Goal: Information Seeking & Learning: Learn about a topic

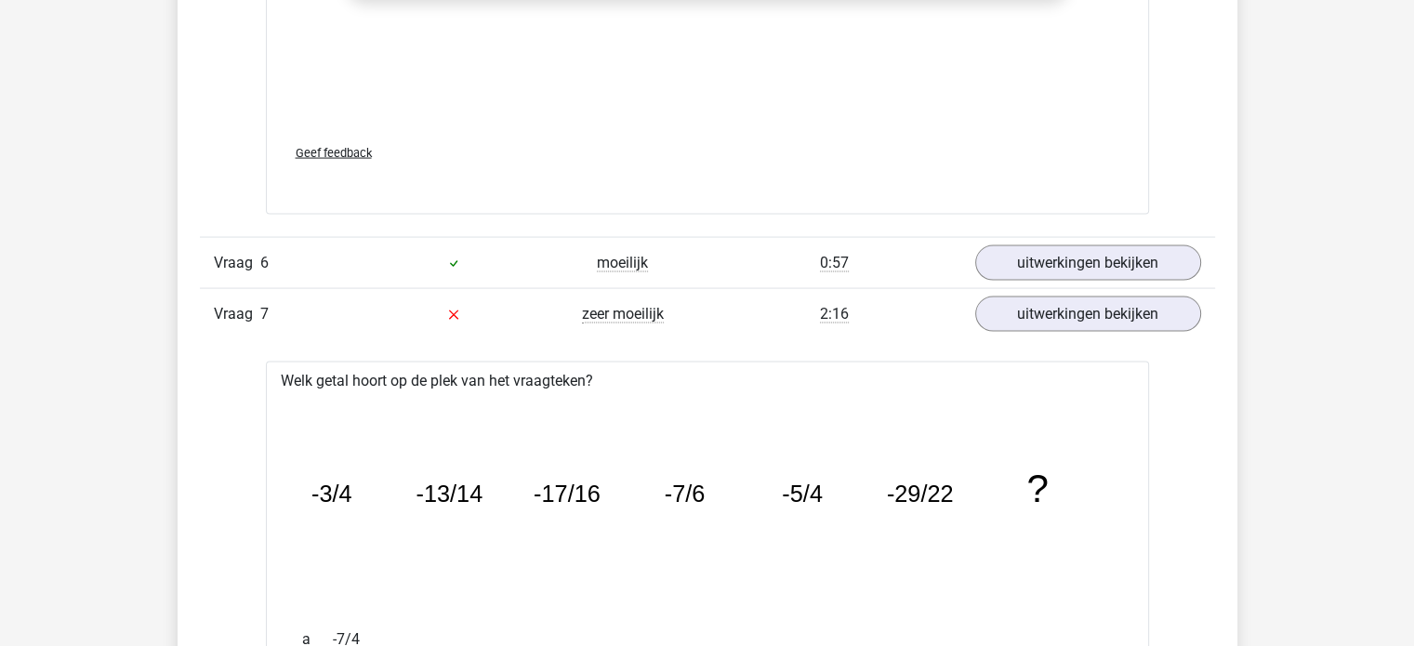
scroll to position [3736, 0]
click at [1059, 300] on link "uitwerkingen bekijken" at bounding box center [1086, 314] width 259 height 41
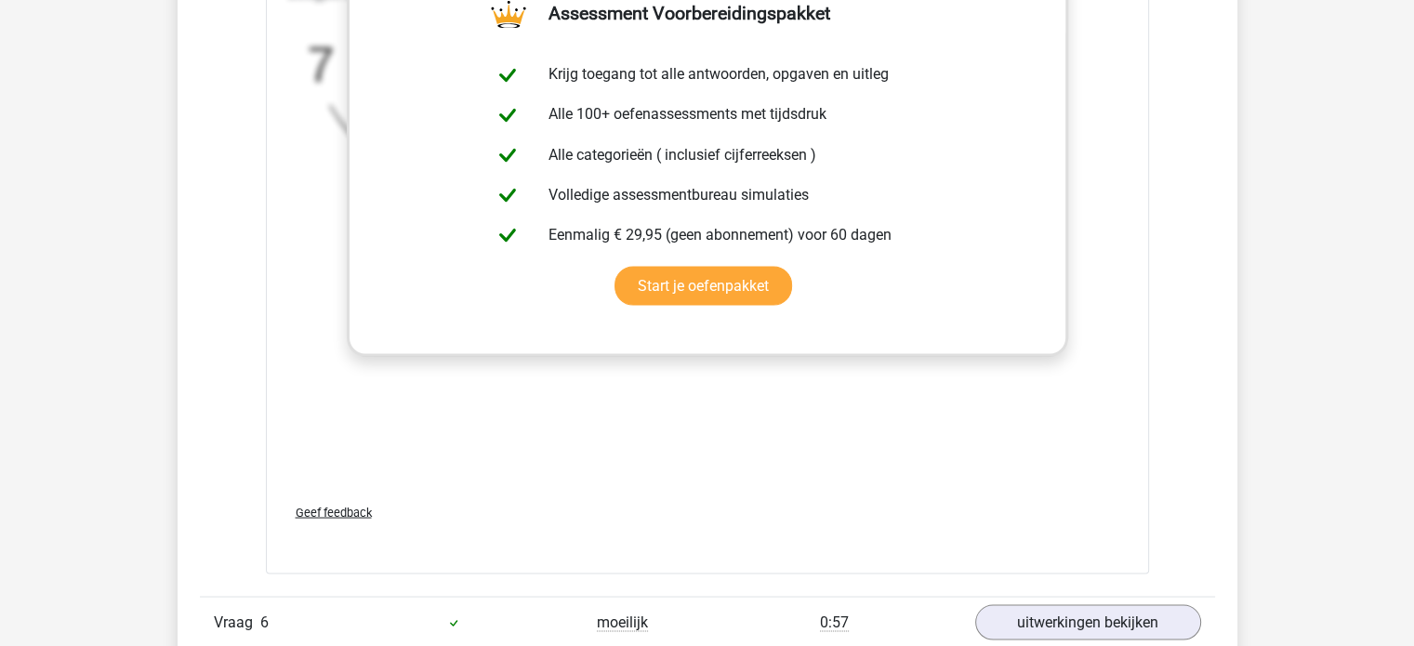
scroll to position [3218, 0]
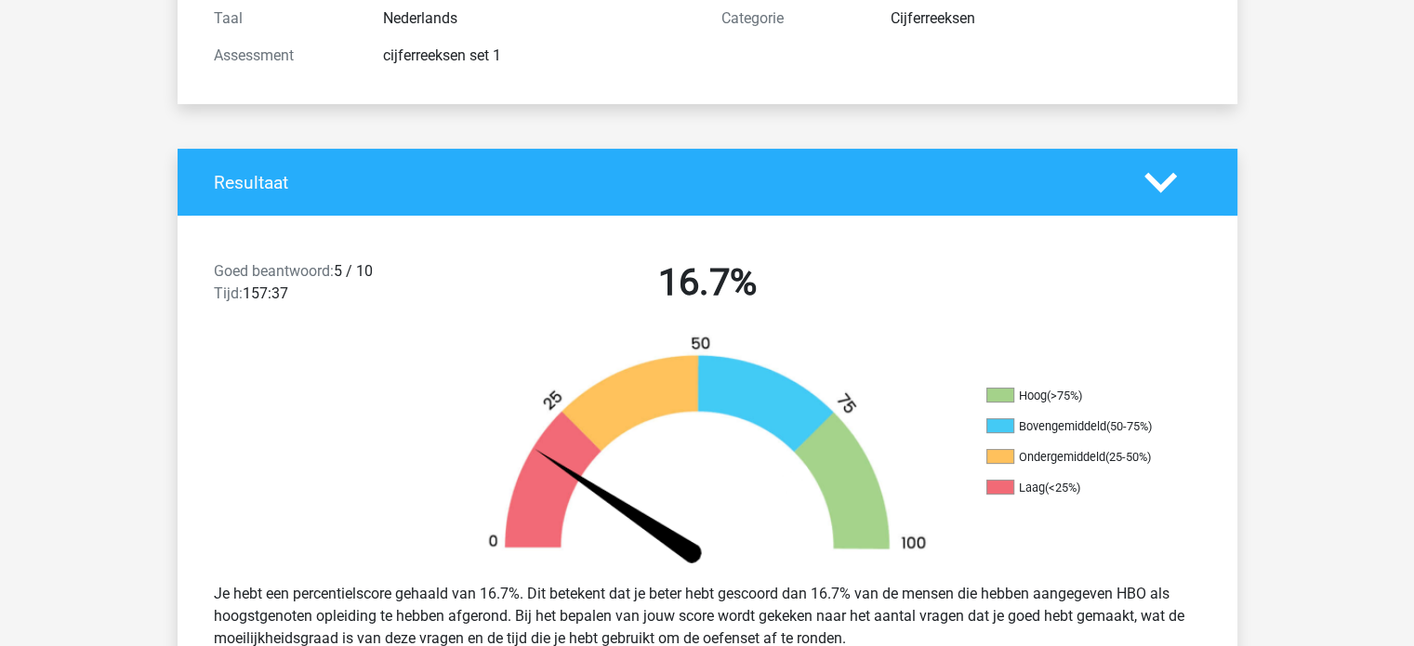
scroll to position [159, 0]
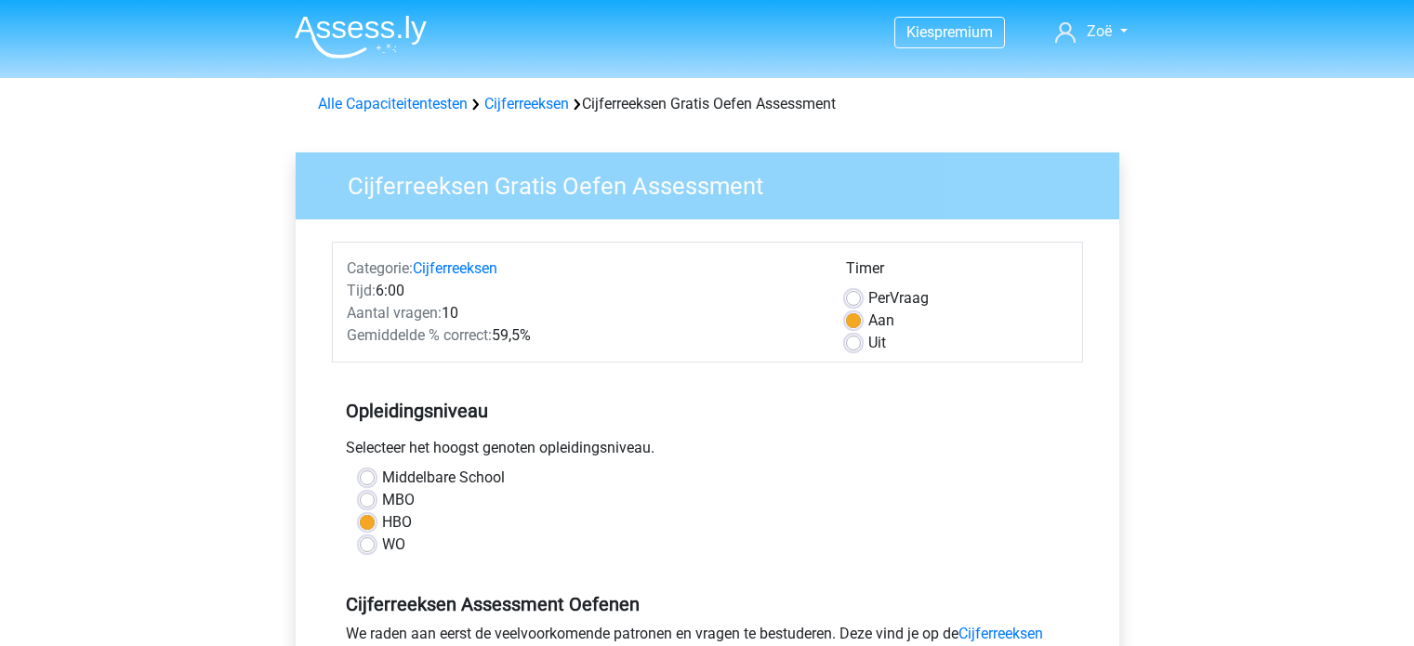
scroll to position [482, 0]
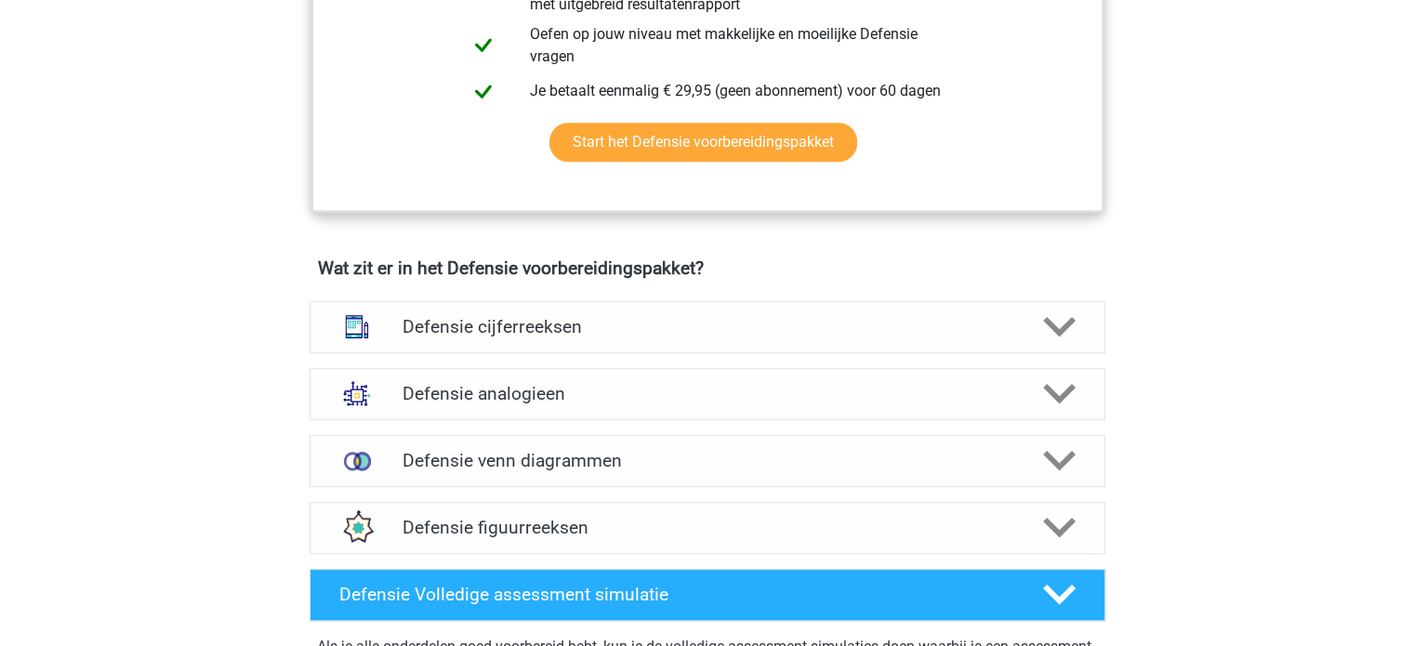
scroll to position [1140, 0]
click at [455, 520] on h4 "Defensie figuurreeksen" at bounding box center [706, 527] width 609 height 21
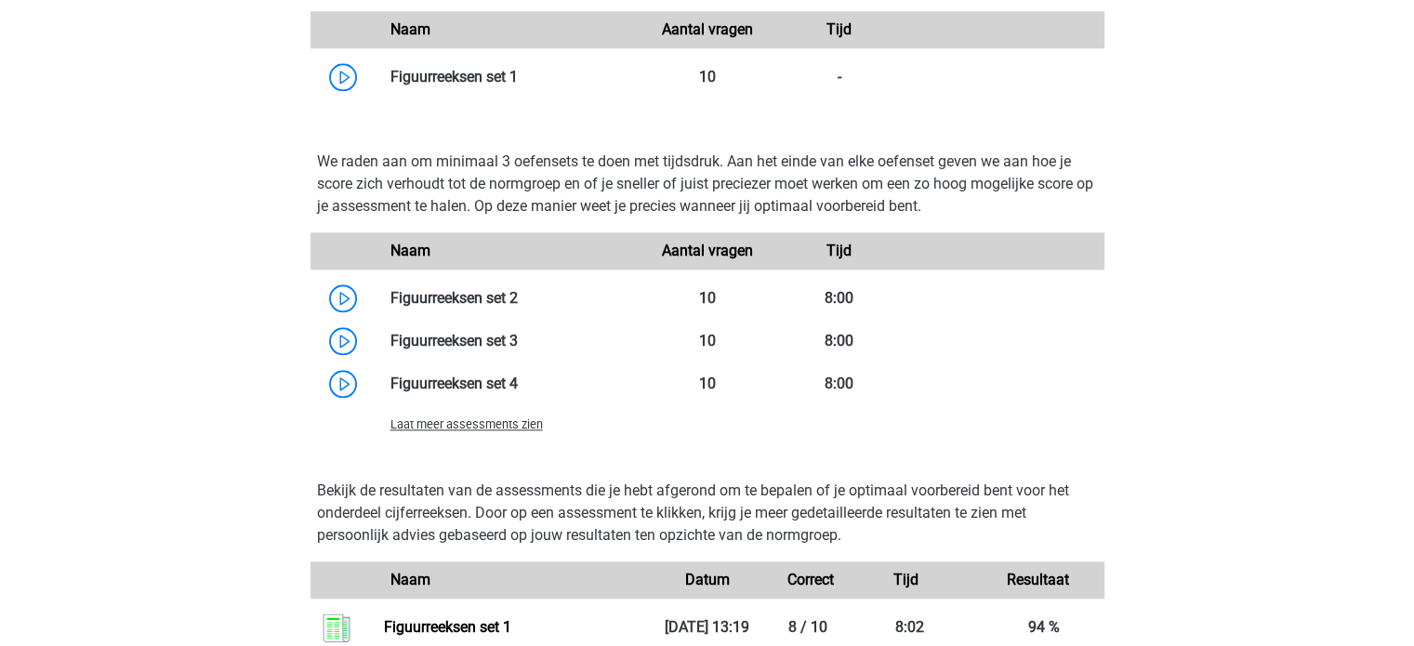
scroll to position [1900, 0]
click at [518, 301] on link at bounding box center [518, 297] width 0 height 18
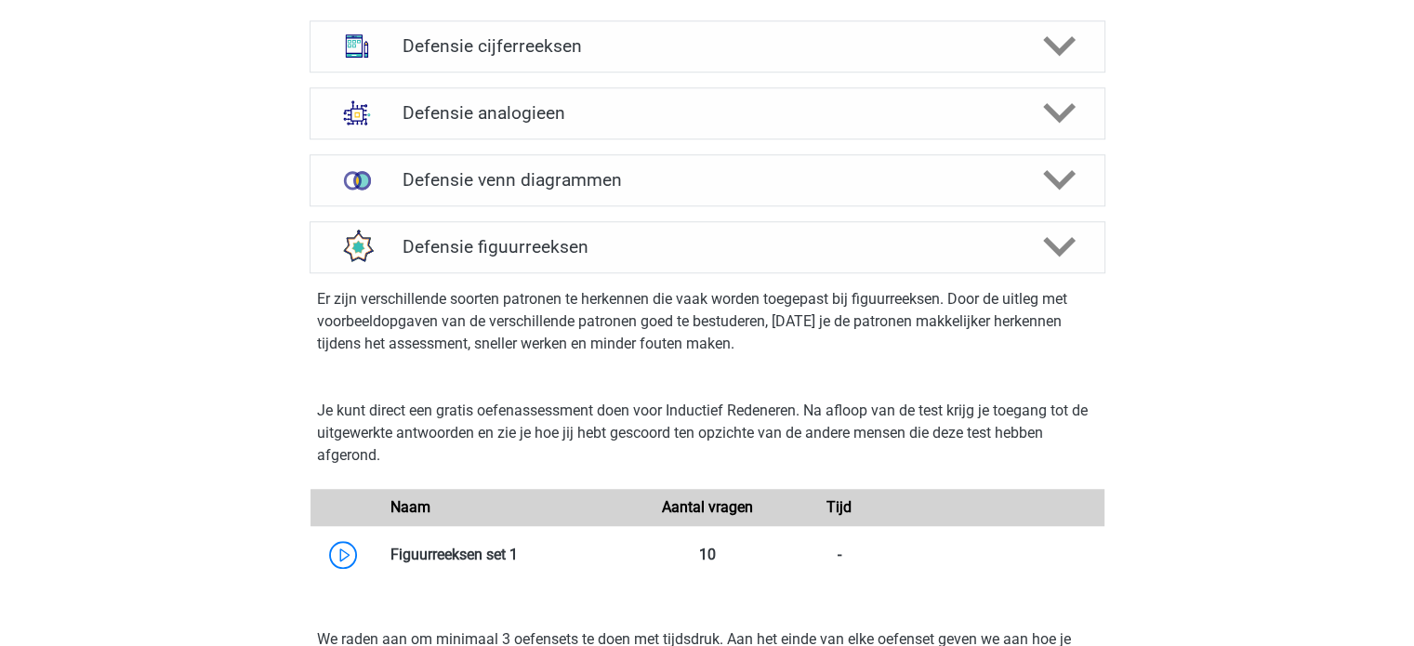
scroll to position [1404, 0]
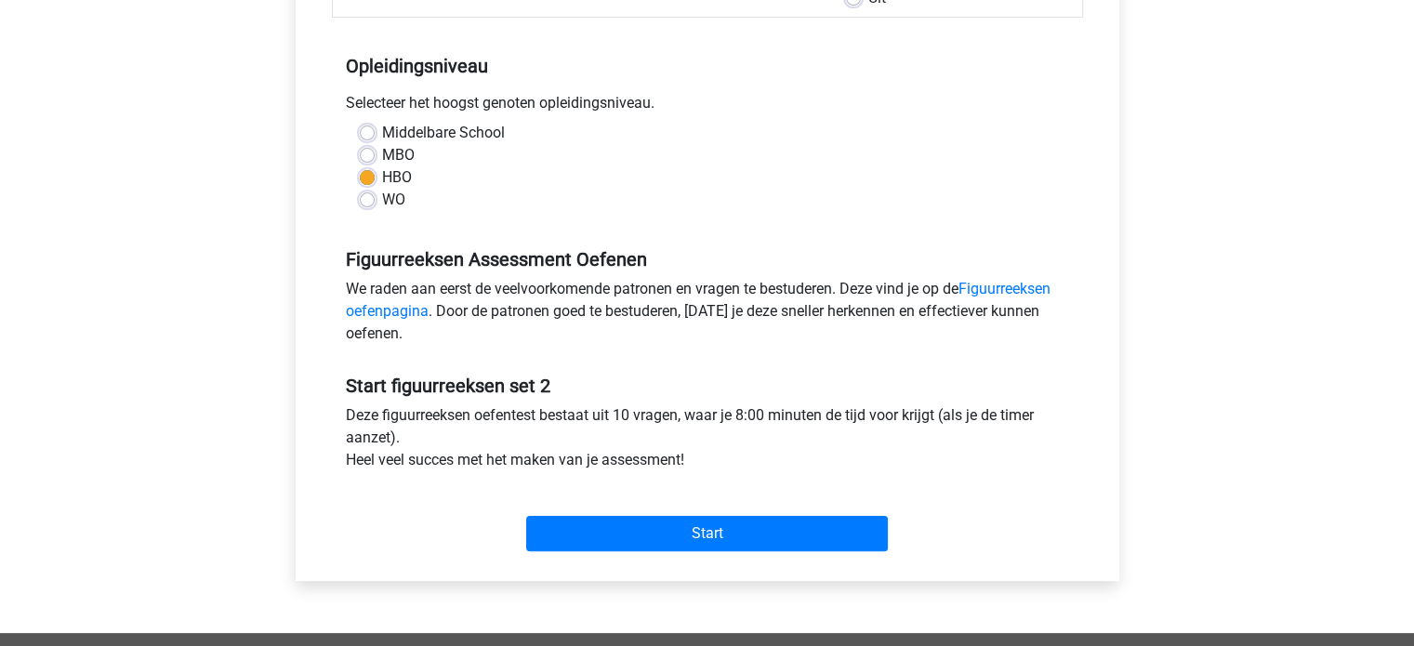
scroll to position [353, 0]
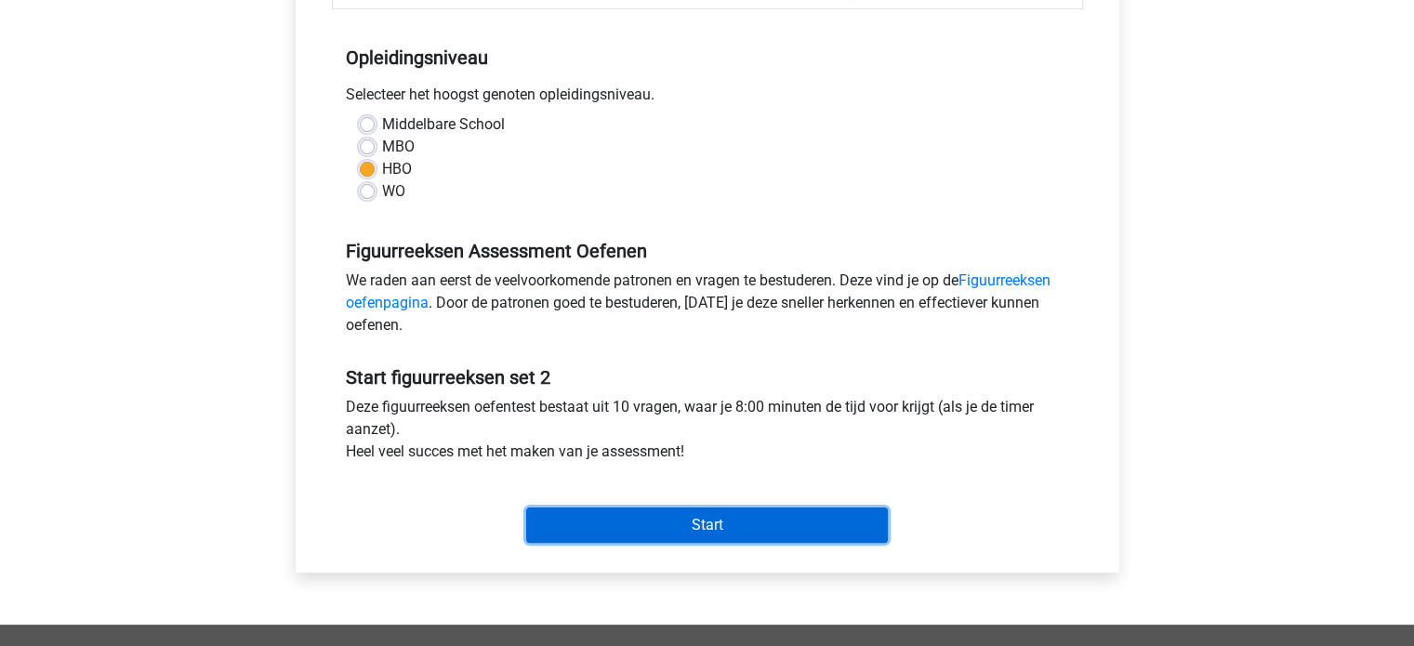
click at [586, 527] on input "Start" at bounding box center [707, 524] width 362 height 35
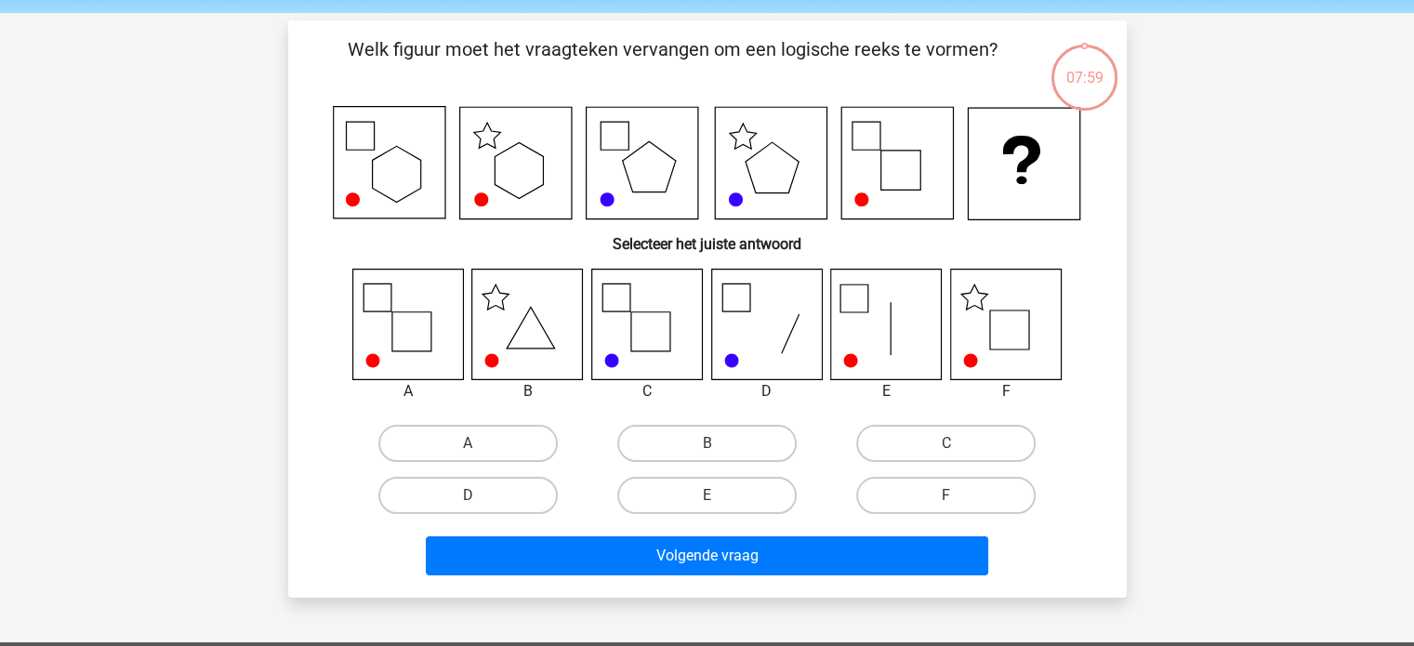
scroll to position [66, 0]
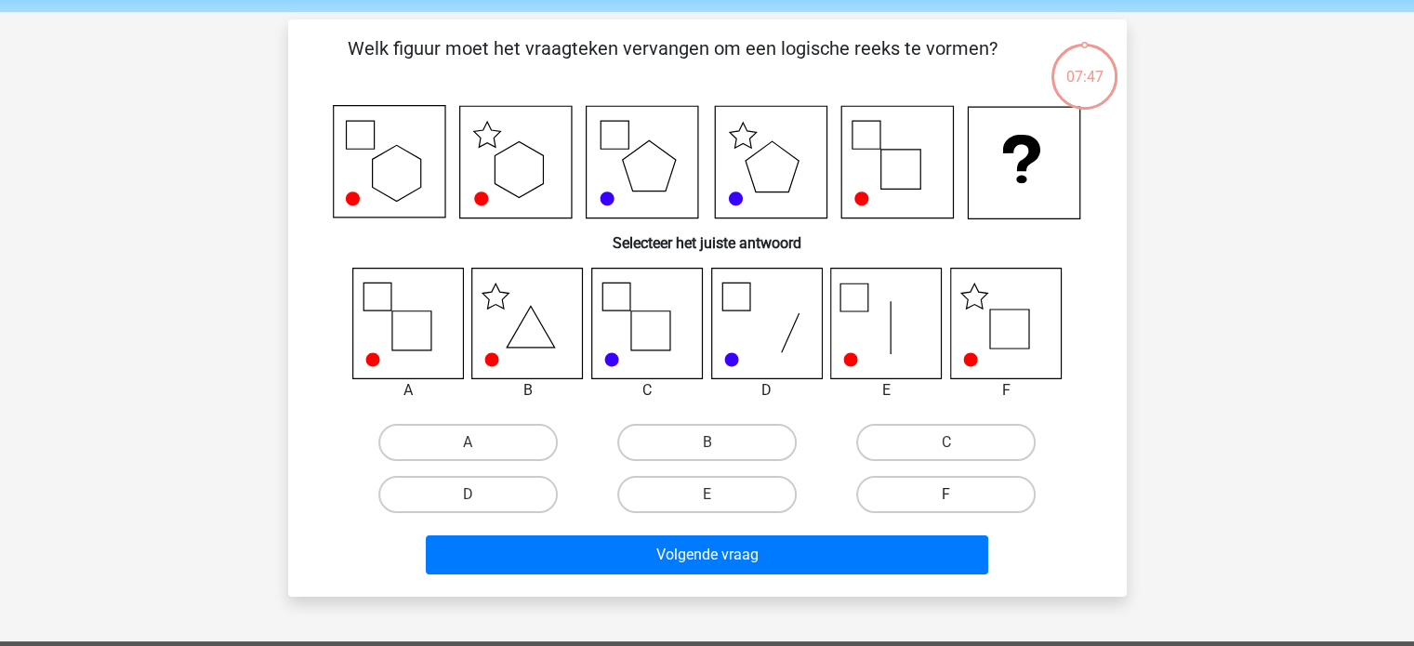
click at [942, 481] on label "F" at bounding box center [945, 494] width 179 height 37
click at [946, 494] on input "F" at bounding box center [952, 500] width 12 height 12
radio input "true"
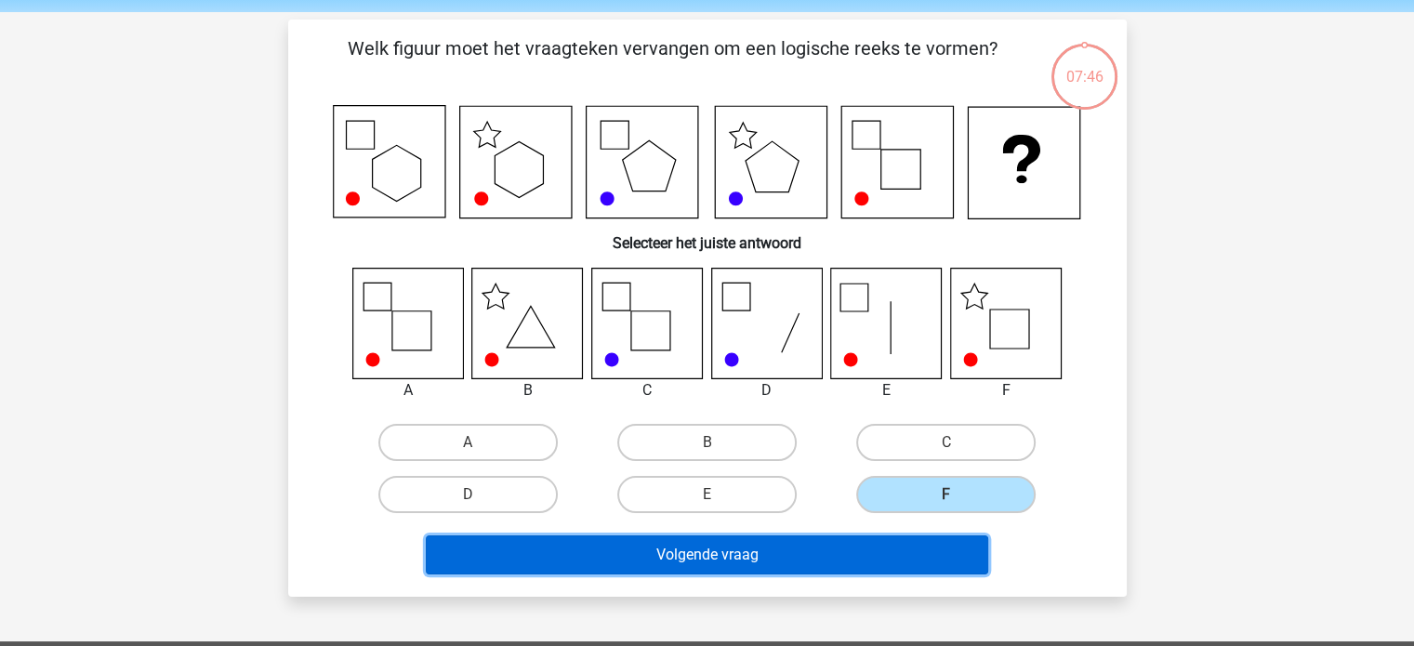
click at [895, 558] on button "Volgende vraag" at bounding box center [707, 554] width 562 height 39
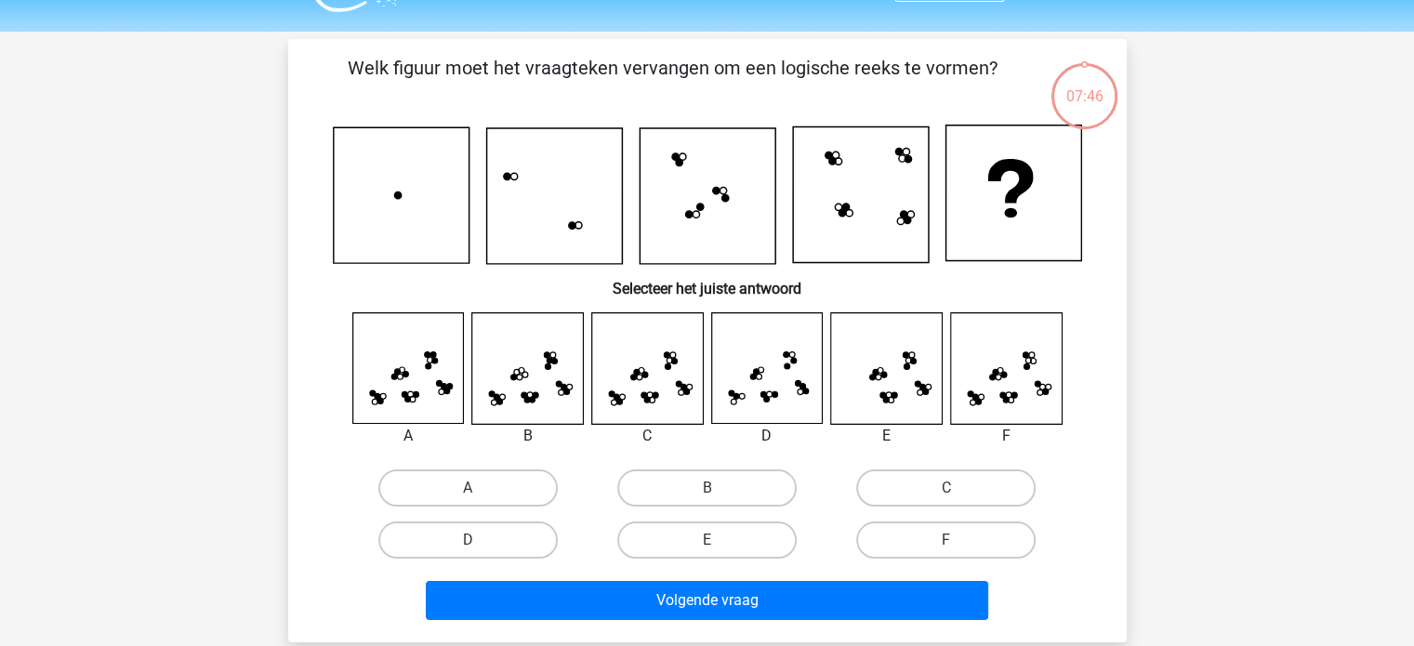
scroll to position [44, 0]
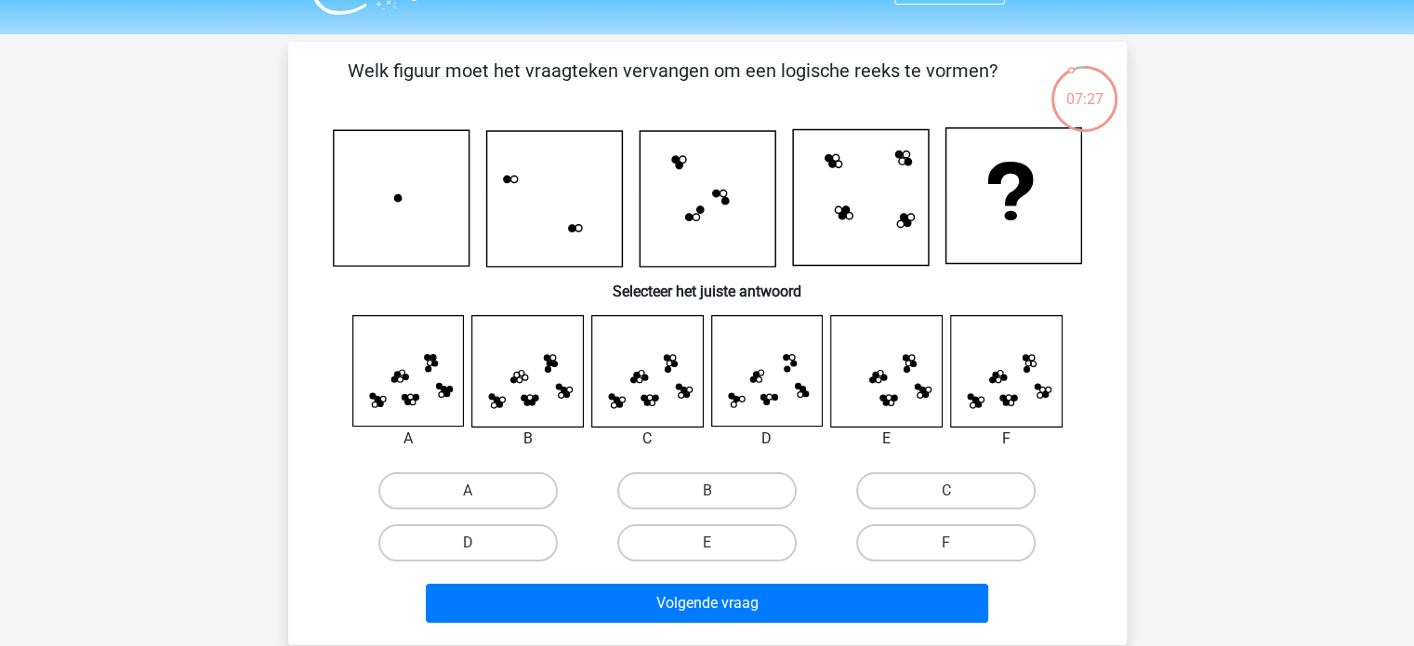
click at [947, 495] on input "C" at bounding box center [952, 497] width 12 height 12
radio input "true"
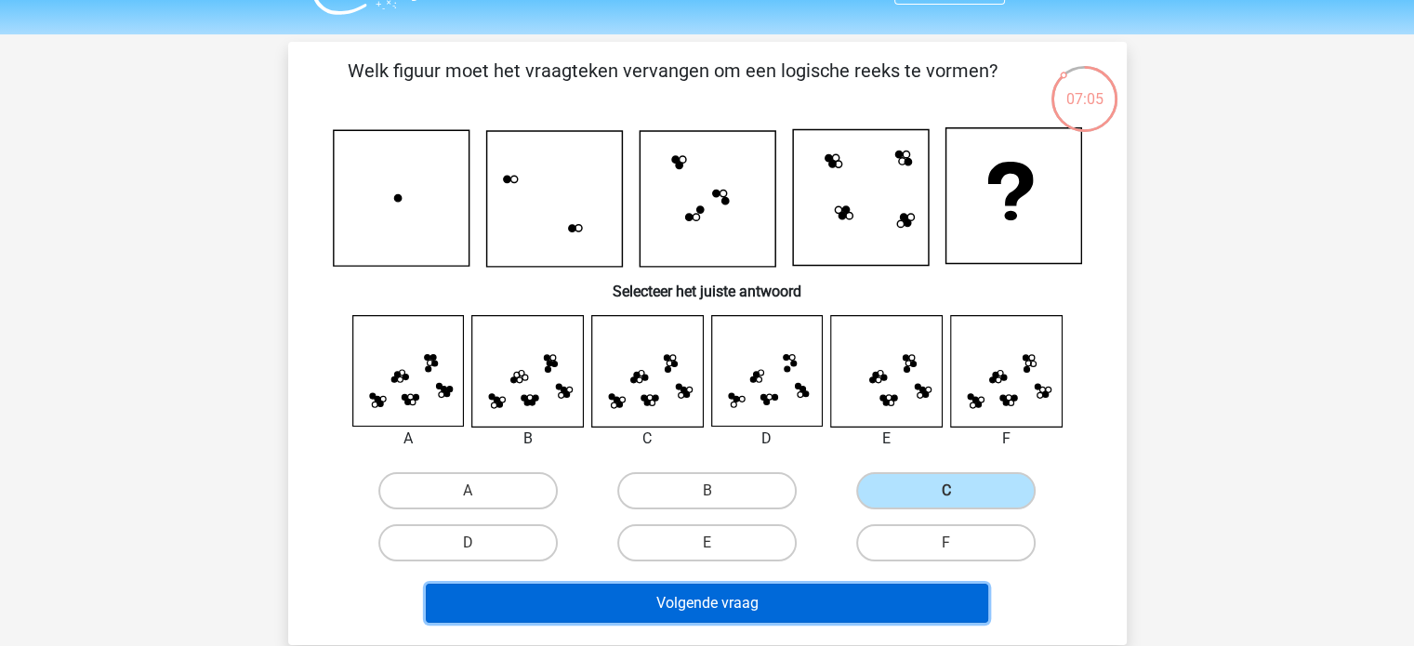
click at [799, 598] on button "Volgende vraag" at bounding box center [707, 603] width 562 height 39
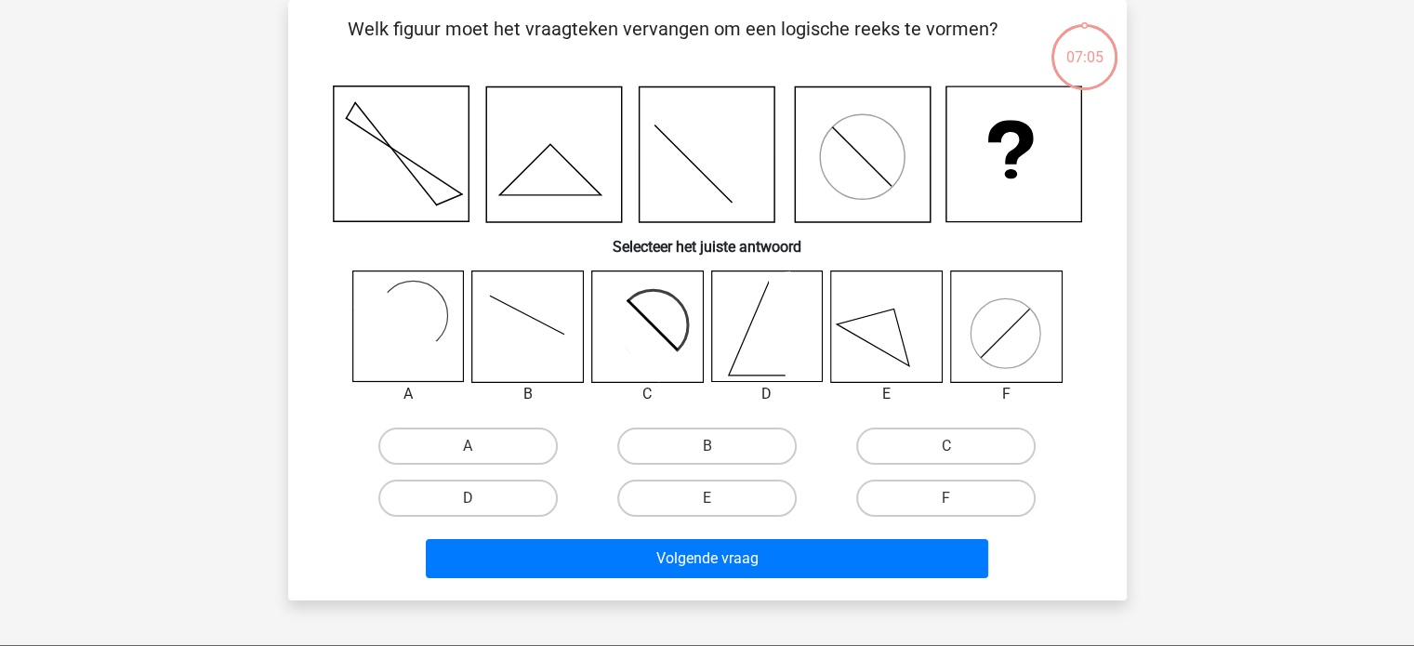
scroll to position [70, 0]
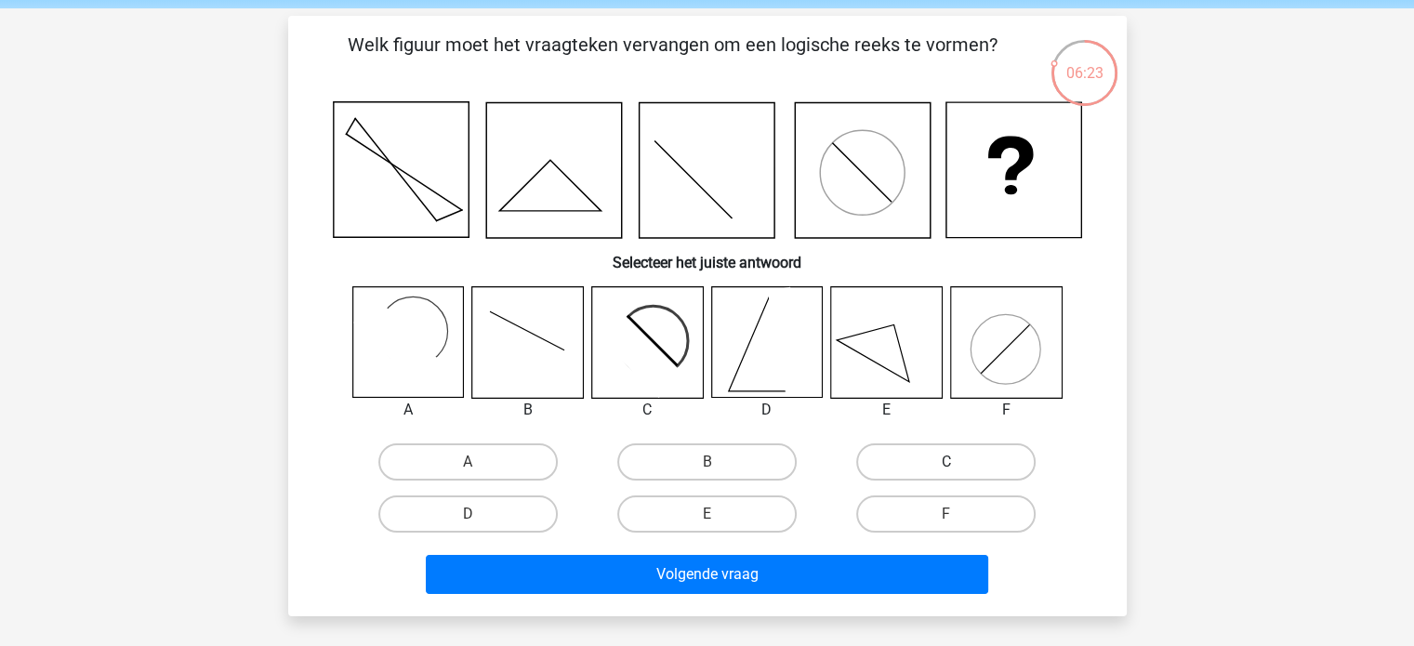
click at [885, 474] on label "C" at bounding box center [945, 461] width 179 height 37
click at [946, 474] on input "C" at bounding box center [952, 468] width 12 height 12
radio input "true"
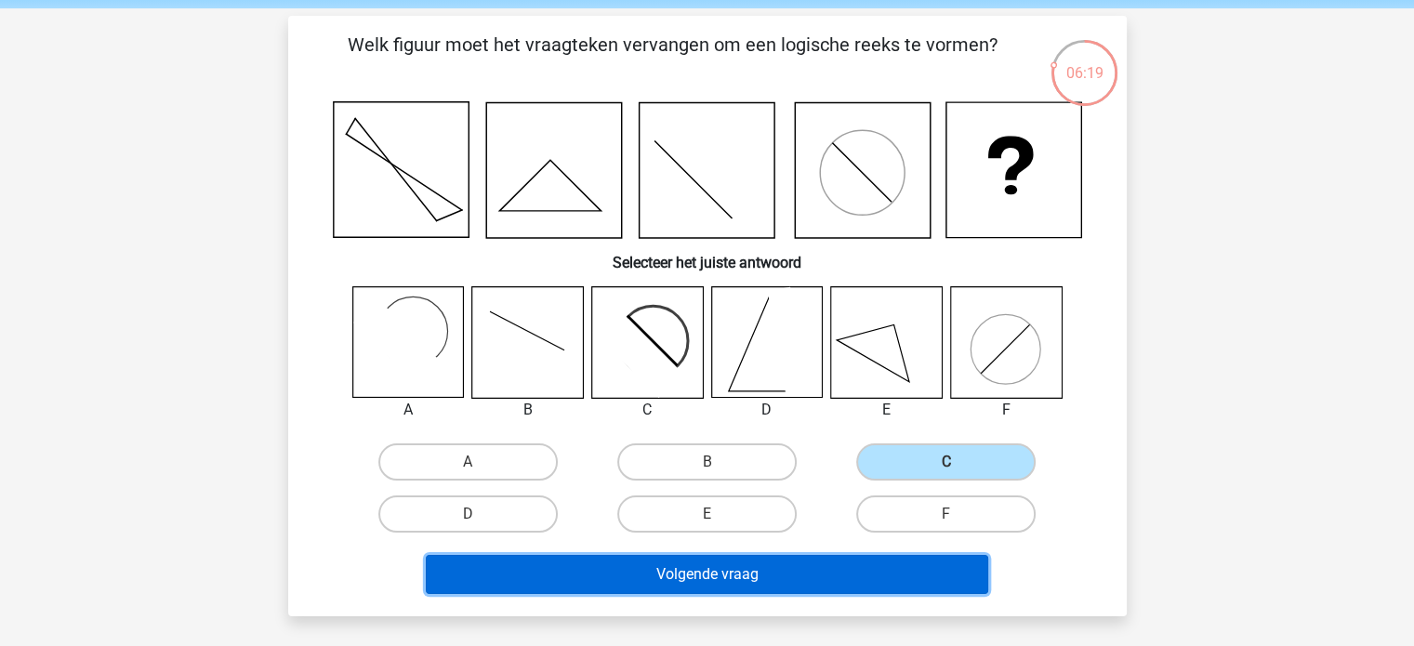
click at [813, 580] on button "Volgende vraag" at bounding box center [707, 574] width 562 height 39
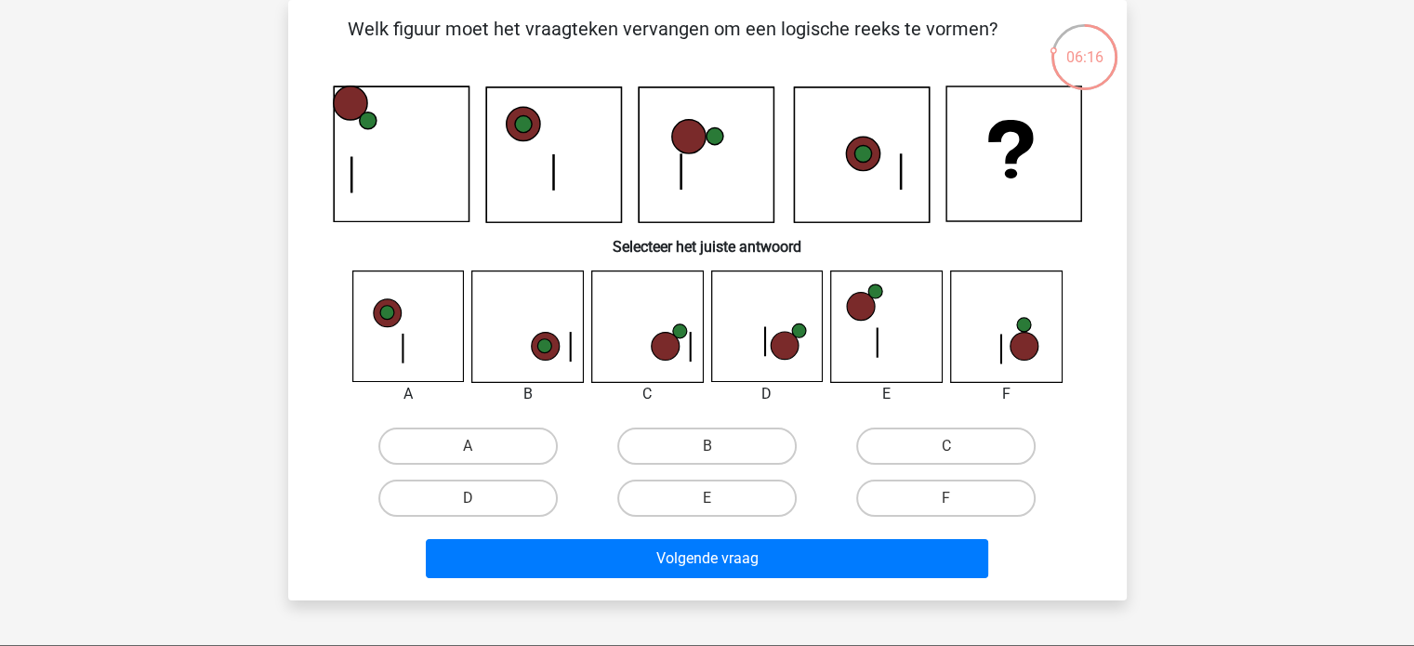
scroll to position [58, 0]
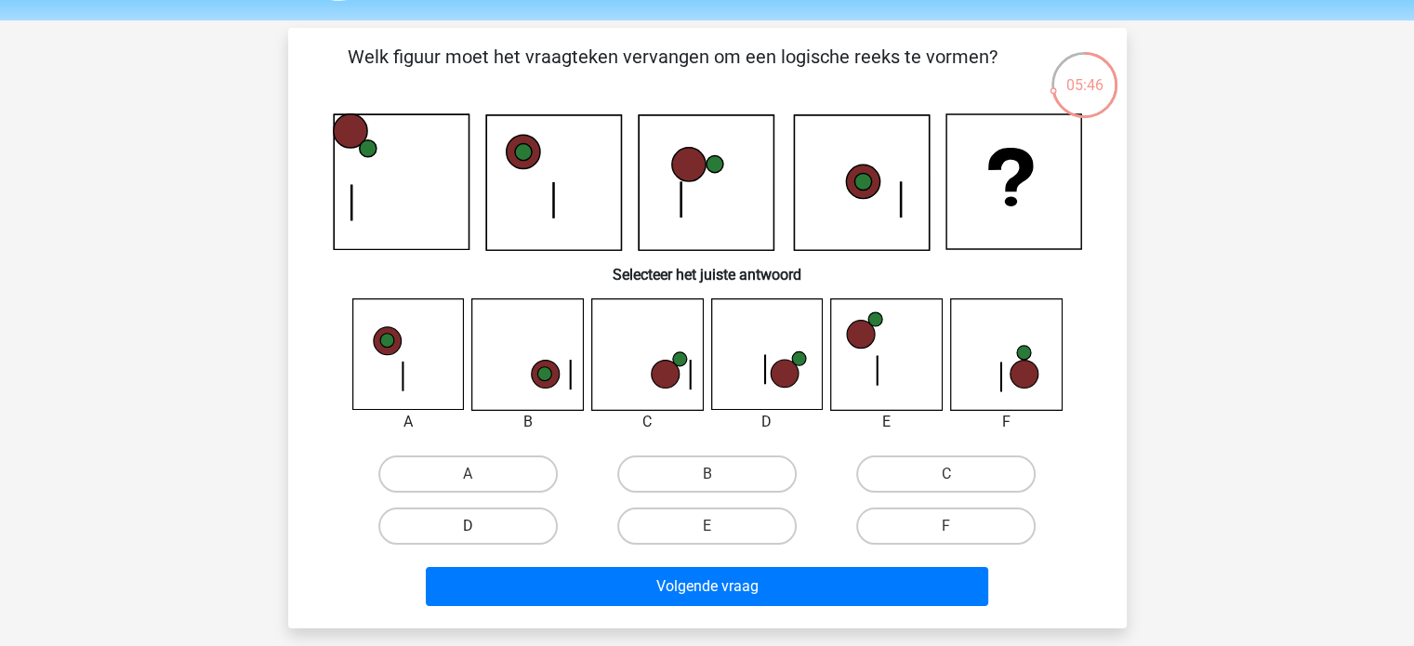
click at [500, 516] on label "D" at bounding box center [467, 525] width 179 height 37
click at [480, 526] on input "D" at bounding box center [474, 532] width 12 height 12
radio input "true"
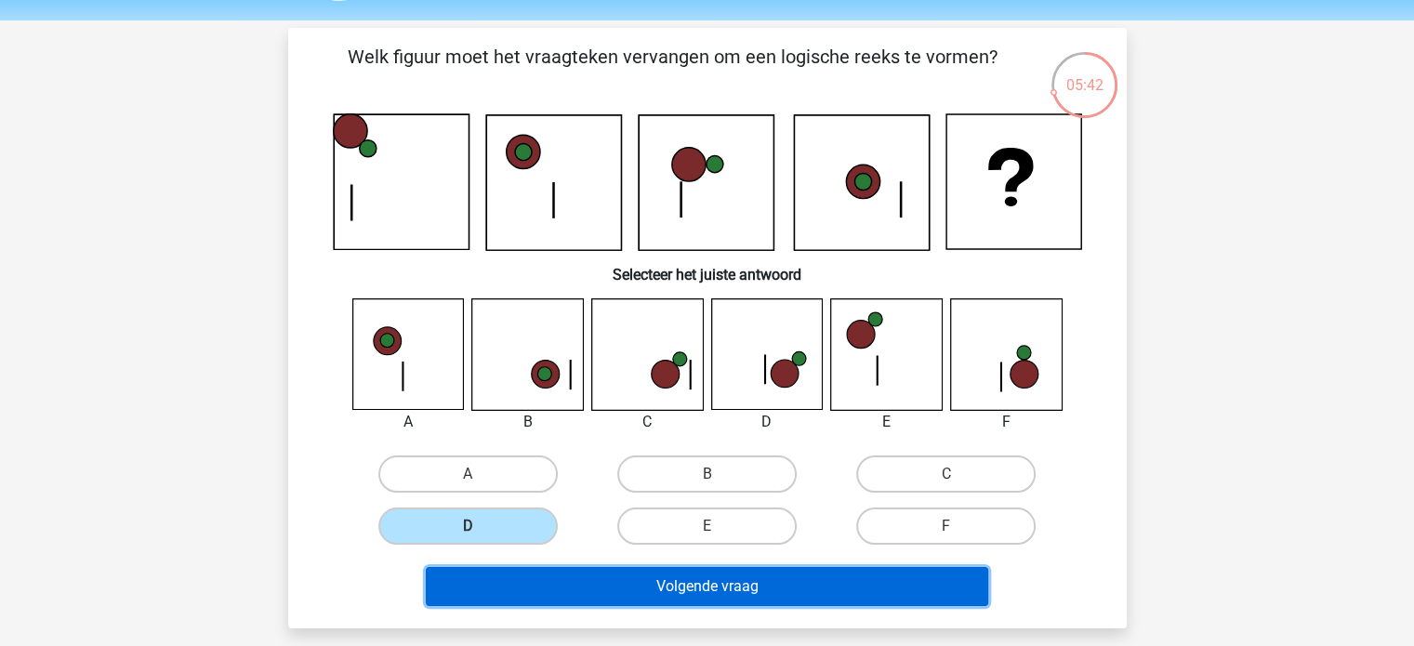
click at [803, 600] on button "Volgende vraag" at bounding box center [707, 586] width 562 height 39
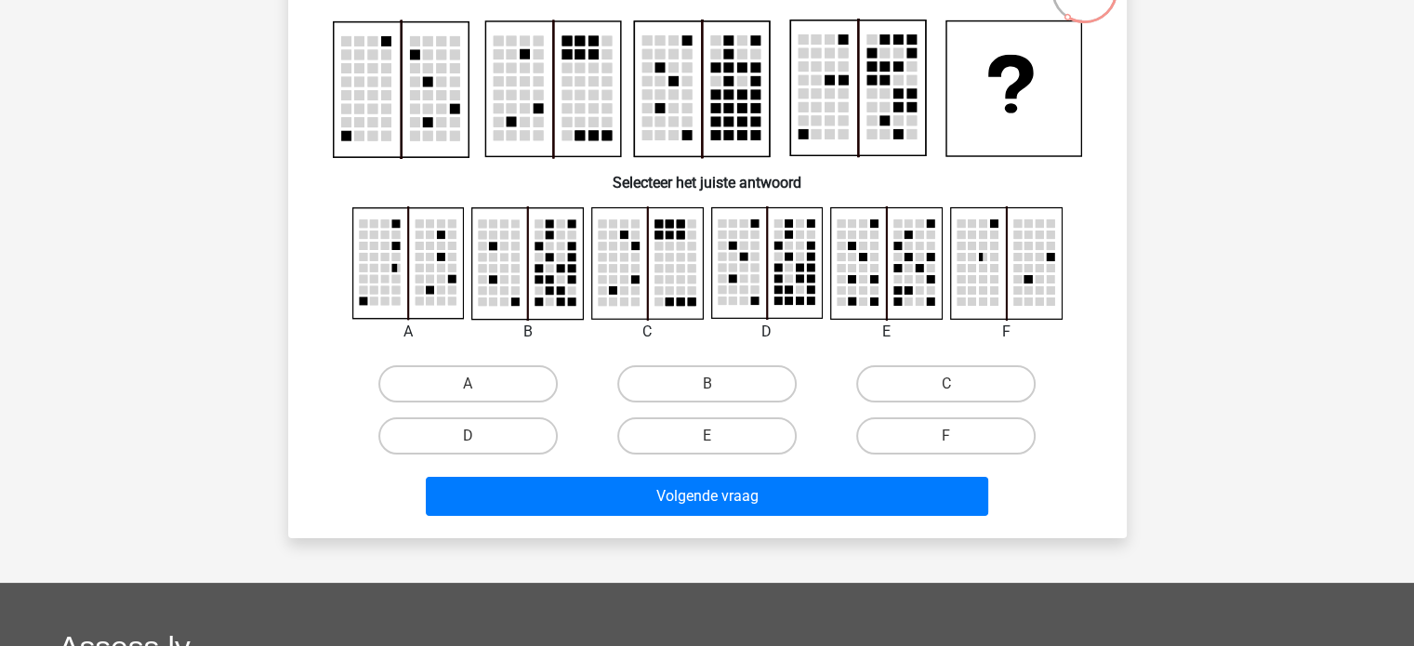
scroll to position [141, 0]
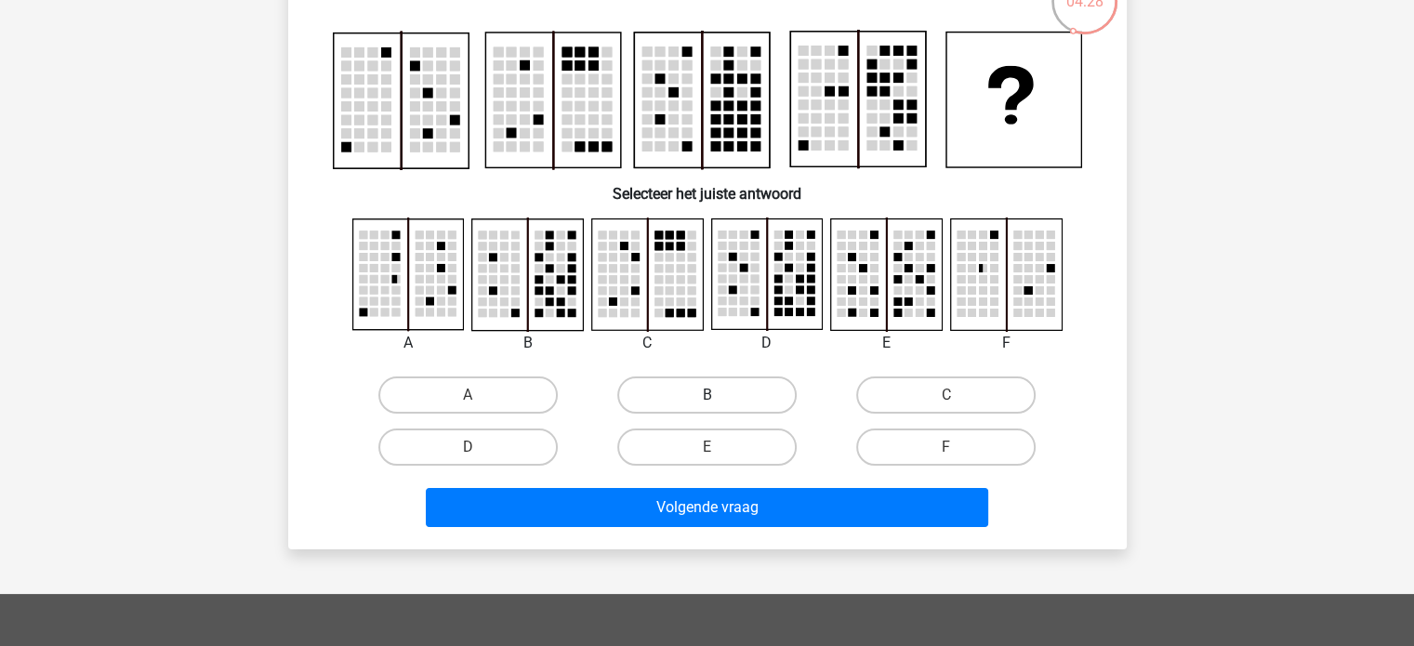
click at [691, 395] on label "B" at bounding box center [706, 394] width 179 height 37
click at [706, 395] on input "B" at bounding box center [712, 401] width 12 height 12
radio input "true"
click at [703, 430] on label "E" at bounding box center [706, 446] width 179 height 37
click at [706, 447] on input "E" at bounding box center [712, 453] width 12 height 12
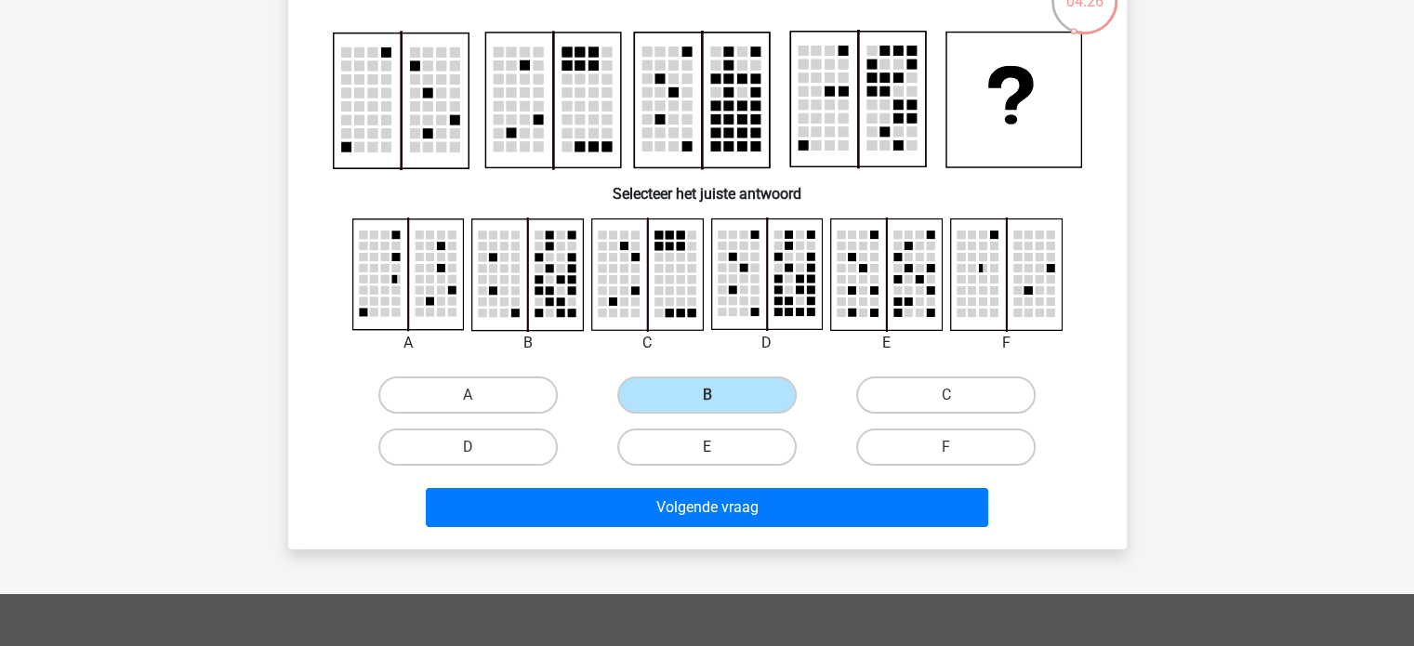
radio input "true"
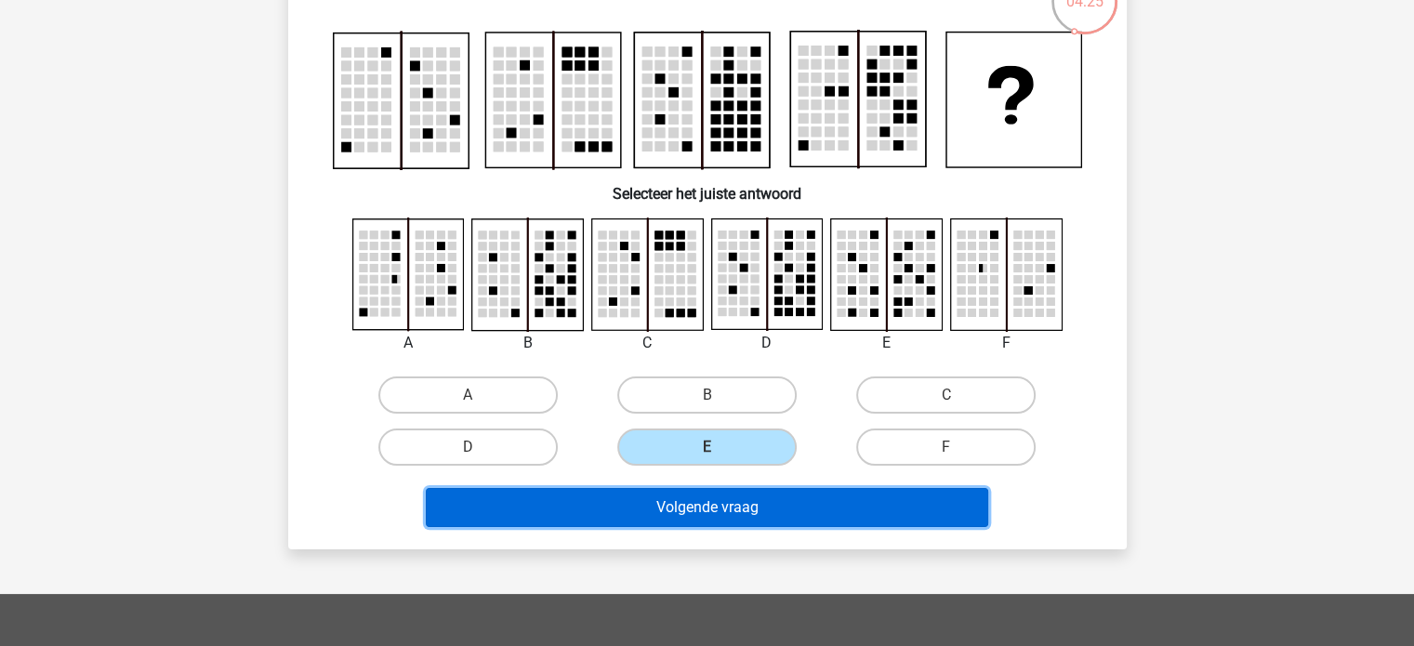
click at [713, 510] on button "Volgende vraag" at bounding box center [707, 507] width 562 height 39
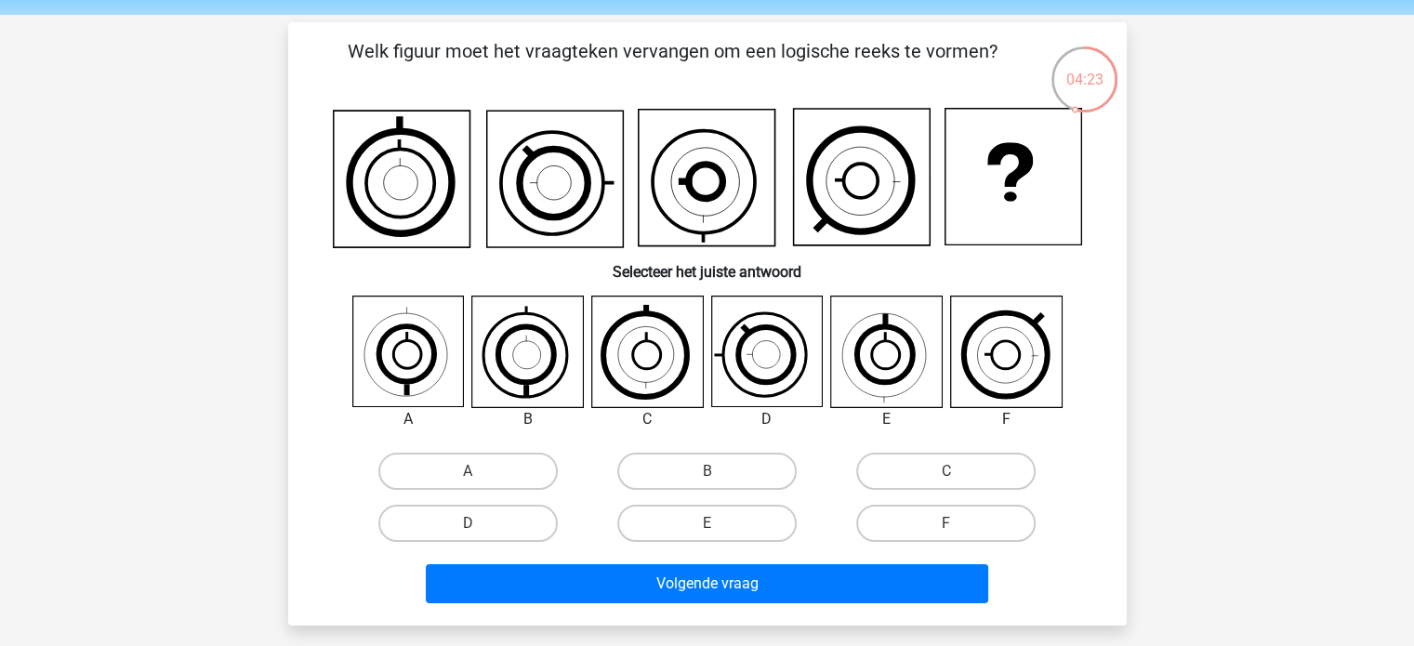
scroll to position [62, 0]
click at [509, 523] on label "D" at bounding box center [467, 524] width 179 height 37
click at [480, 524] on input "D" at bounding box center [474, 530] width 12 height 12
radio input "true"
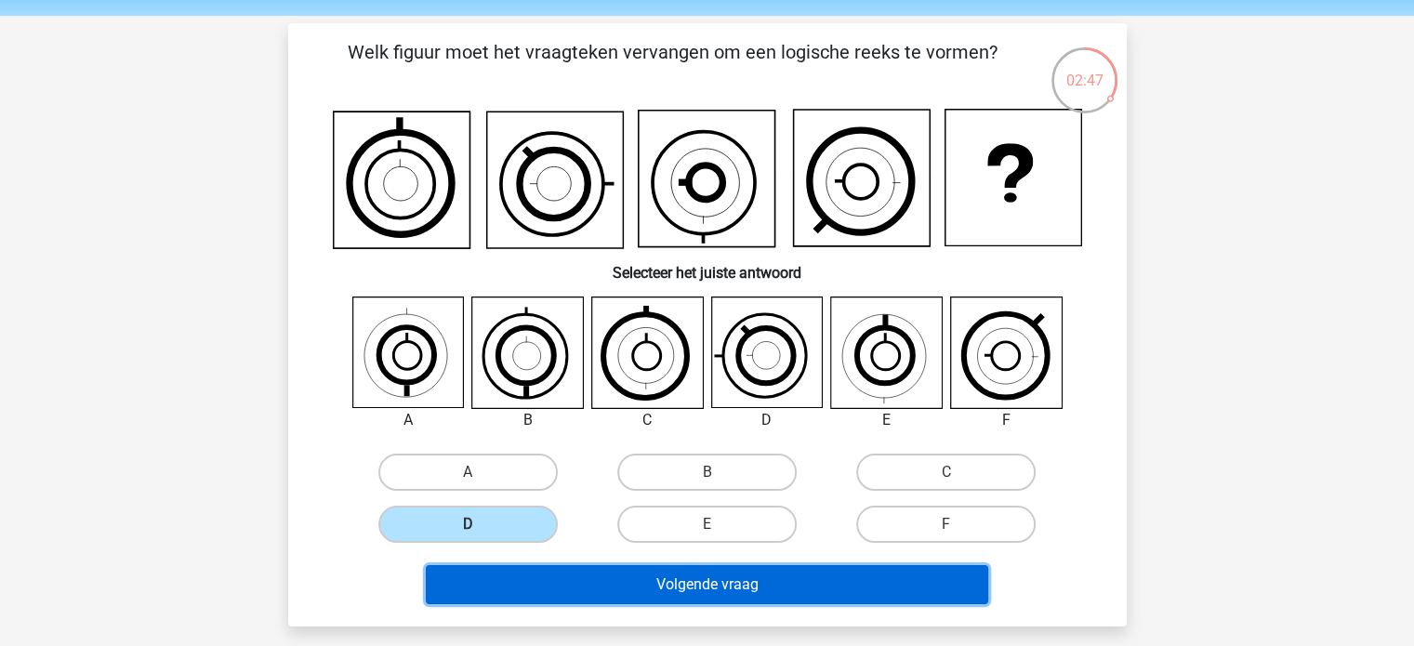
click at [690, 586] on button "Volgende vraag" at bounding box center [707, 584] width 562 height 39
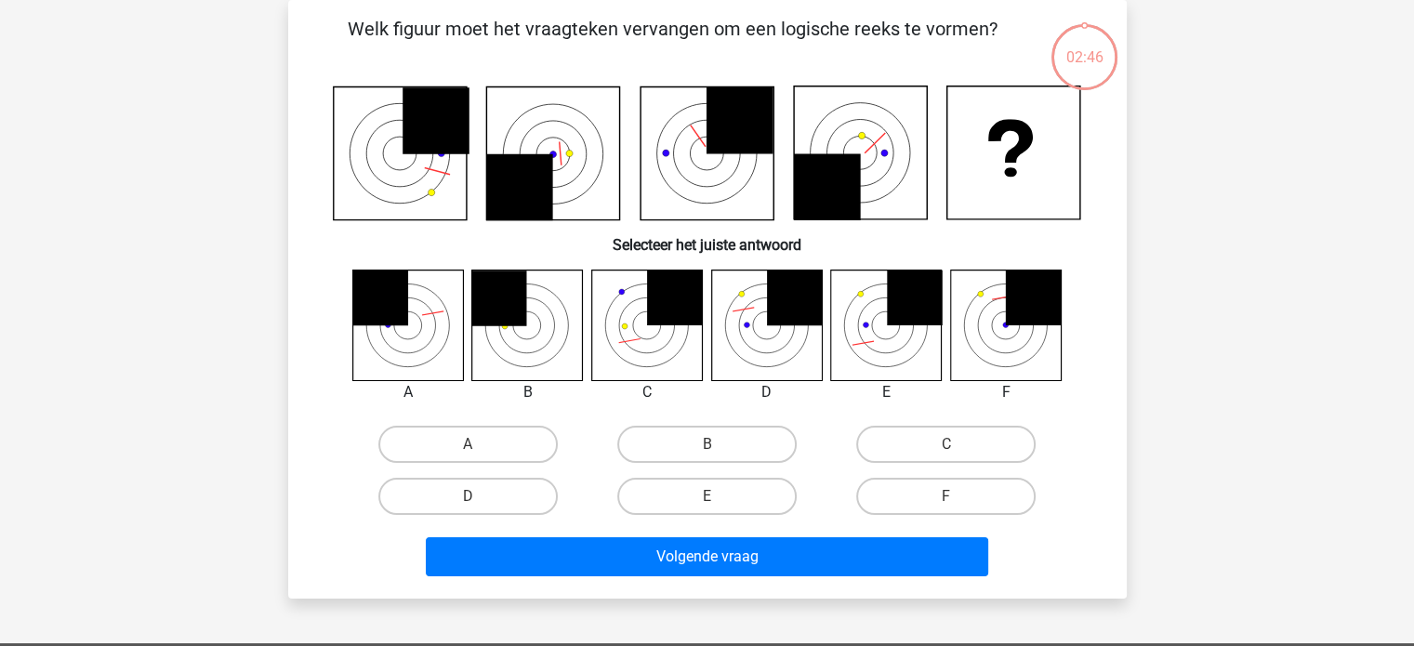
scroll to position [65, 0]
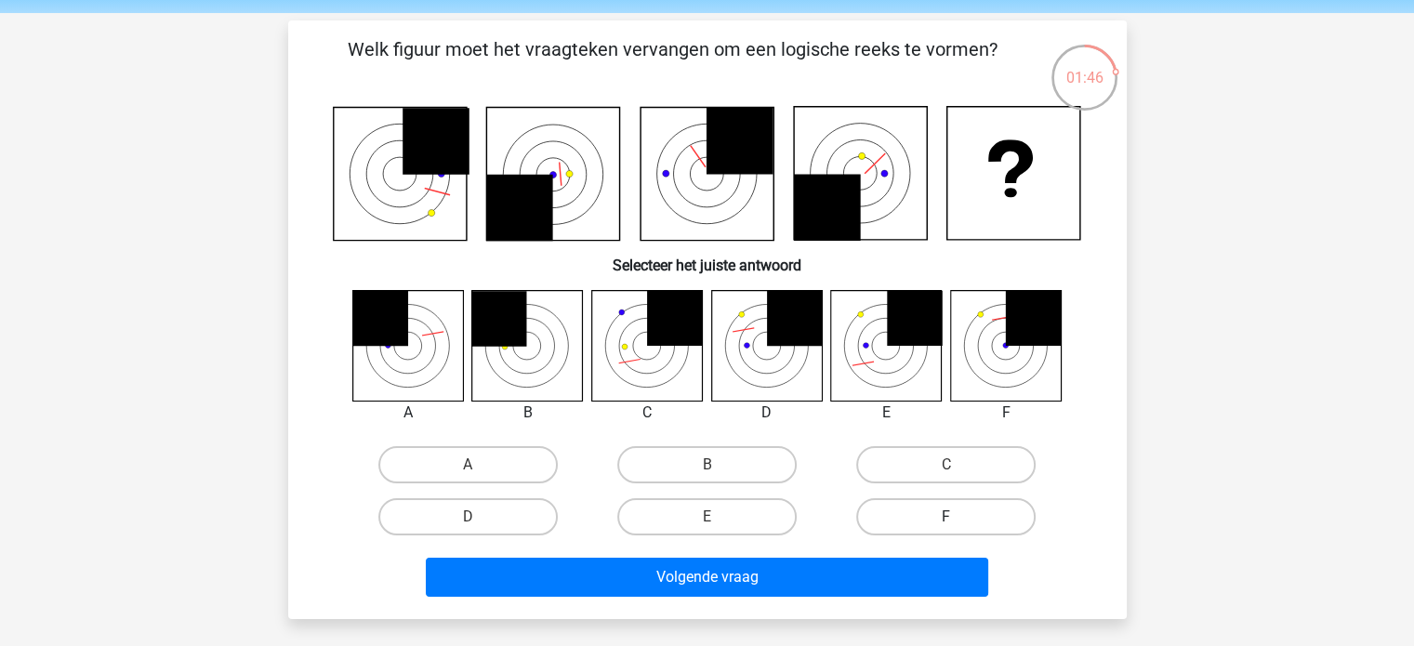
click at [915, 504] on label "F" at bounding box center [945, 516] width 179 height 37
click at [946, 517] on input "F" at bounding box center [952, 523] width 12 height 12
radio input "true"
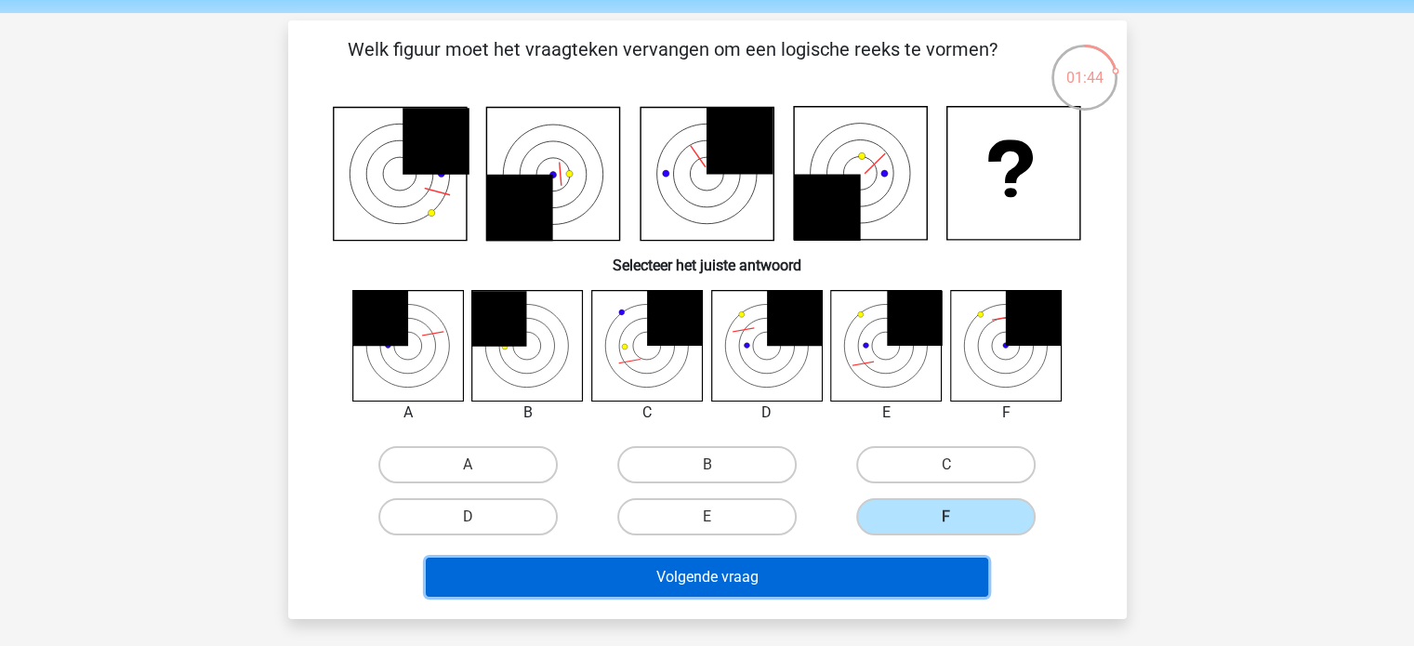
click at [907, 567] on button "Volgende vraag" at bounding box center [707, 577] width 562 height 39
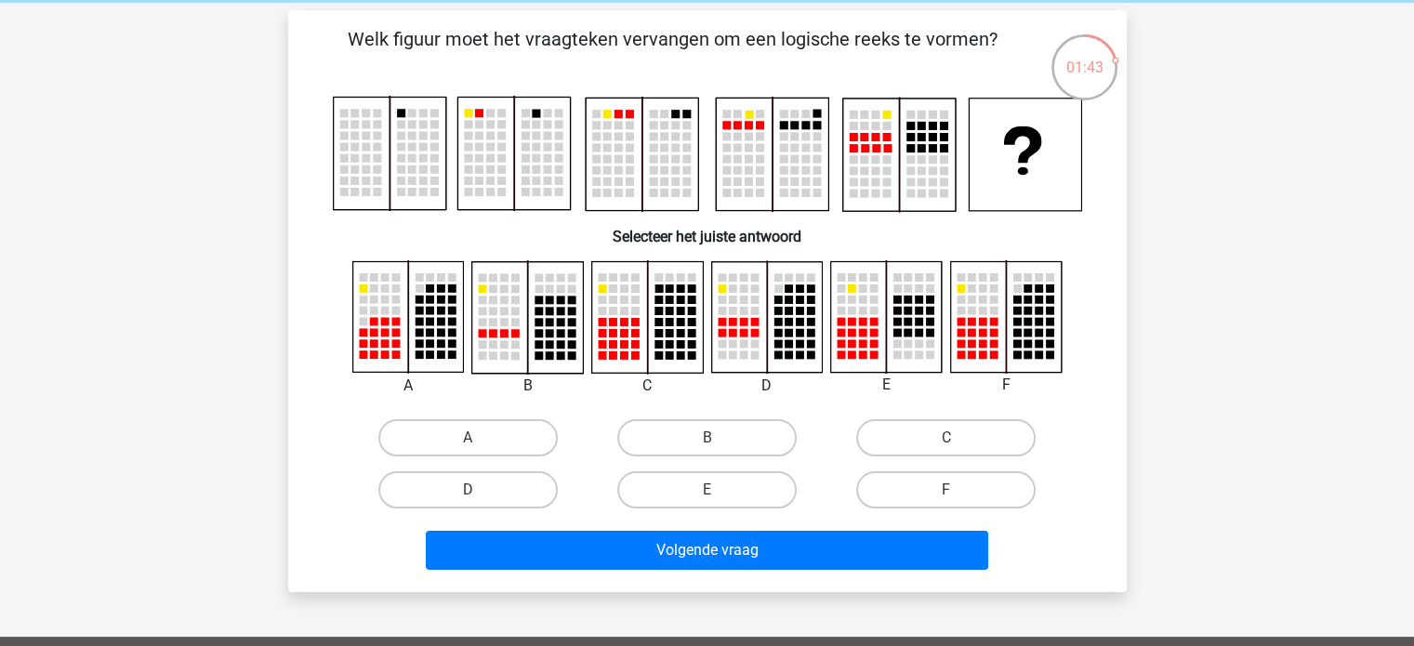
scroll to position [74, 0]
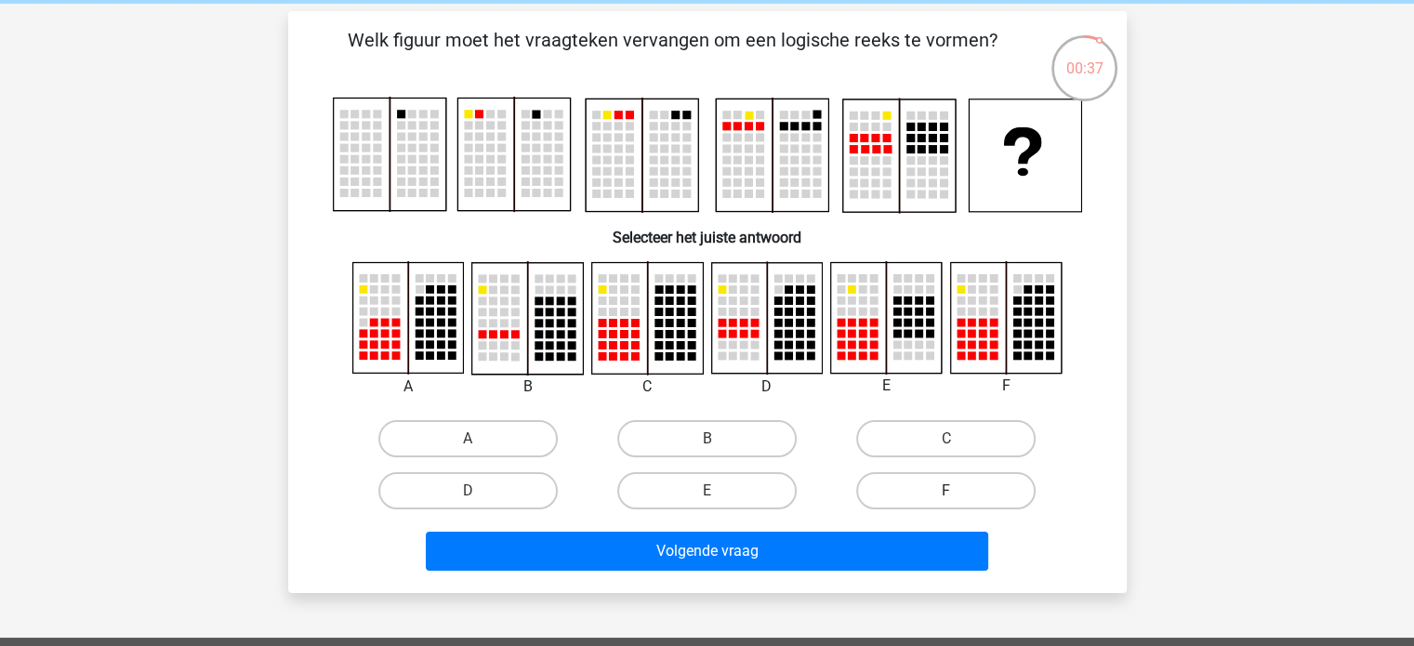
click at [963, 484] on label "F" at bounding box center [945, 490] width 179 height 37
click at [958, 491] on input "F" at bounding box center [952, 497] width 12 height 12
radio input "true"
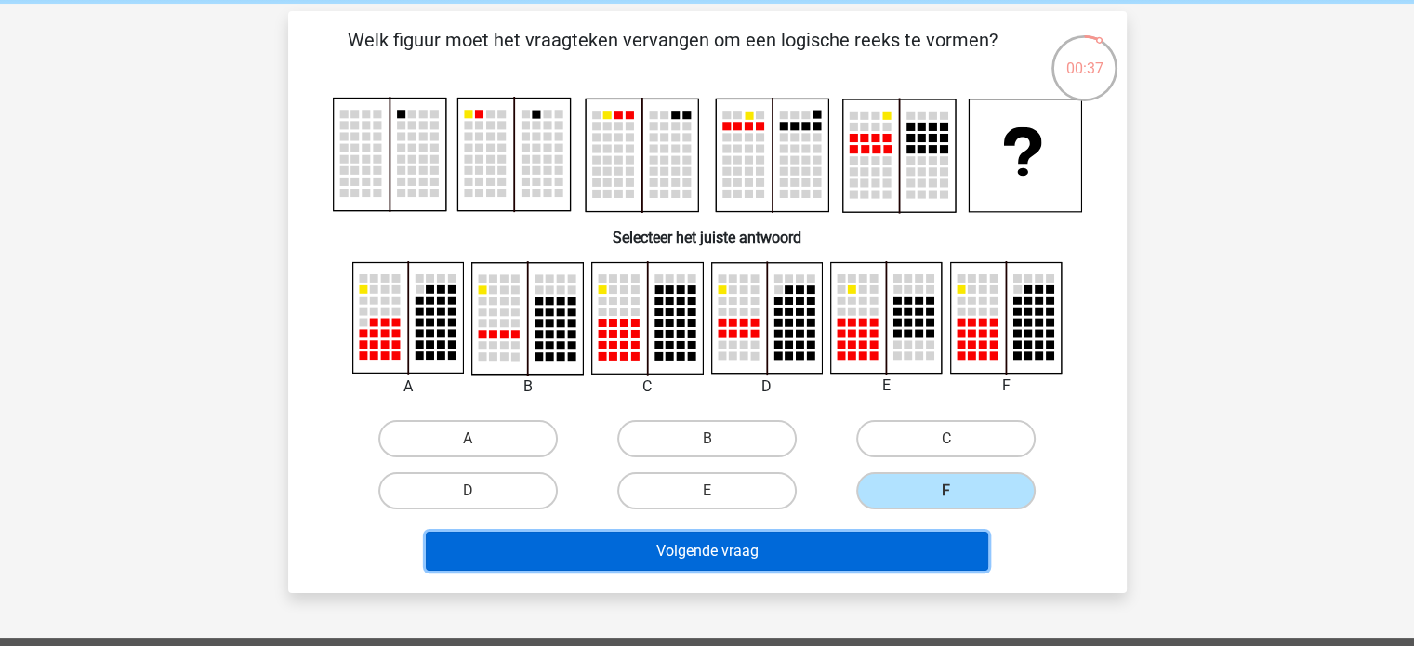
click at [912, 547] on button "Volgende vraag" at bounding box center [707, 551] width 562 height 39
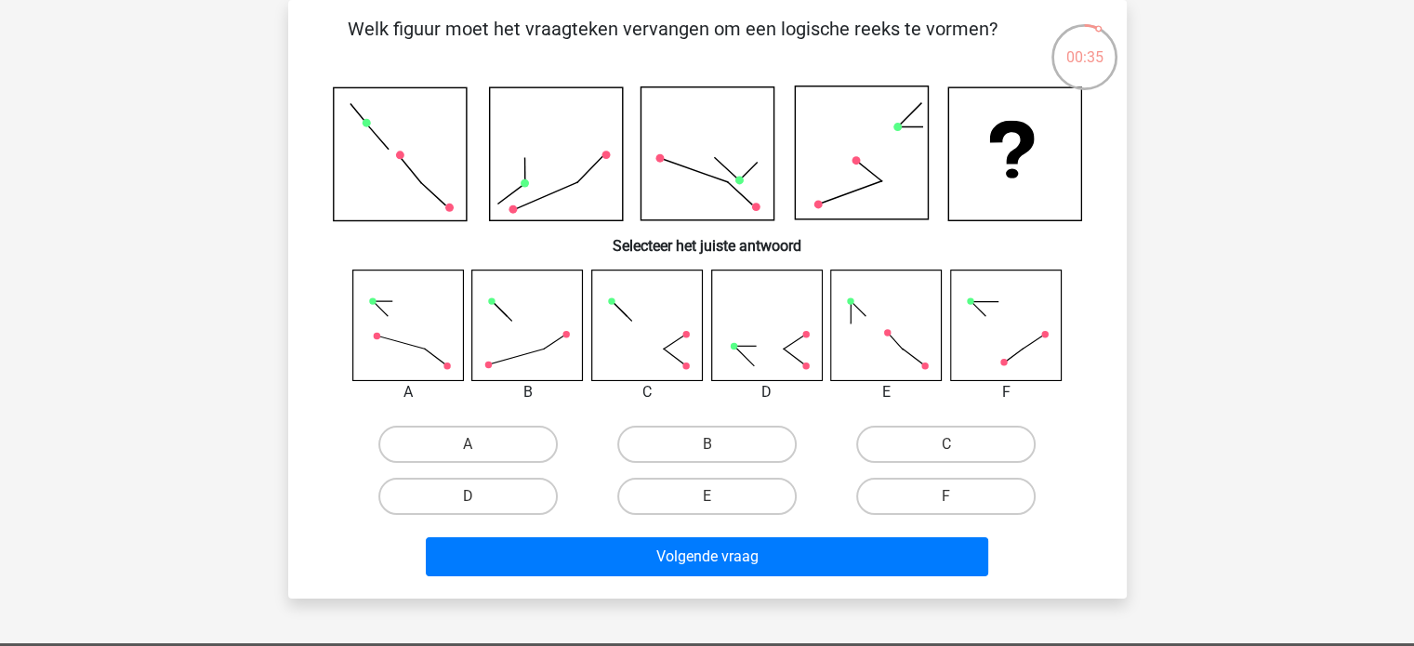
scroll to position [46, 0]
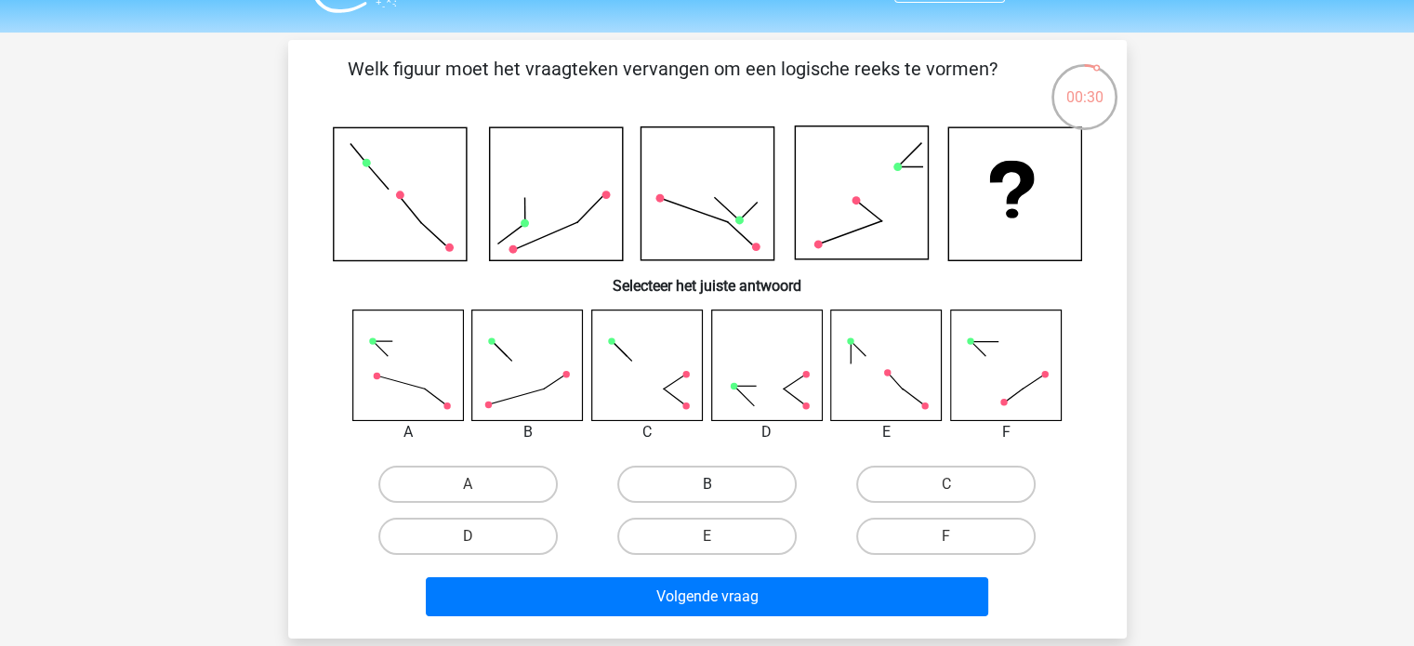
drag, startPoint x: 729, startPoint y: 469, endPoint x: 695, endPoint y: 479, distance: 34.7
click at [695, 479] on label "B" at bounding box center [706, 484] width 179 height 37
click at [706, 484] on input "B" at bounding box center [712, 490] width 12 height 12
radio input "true"
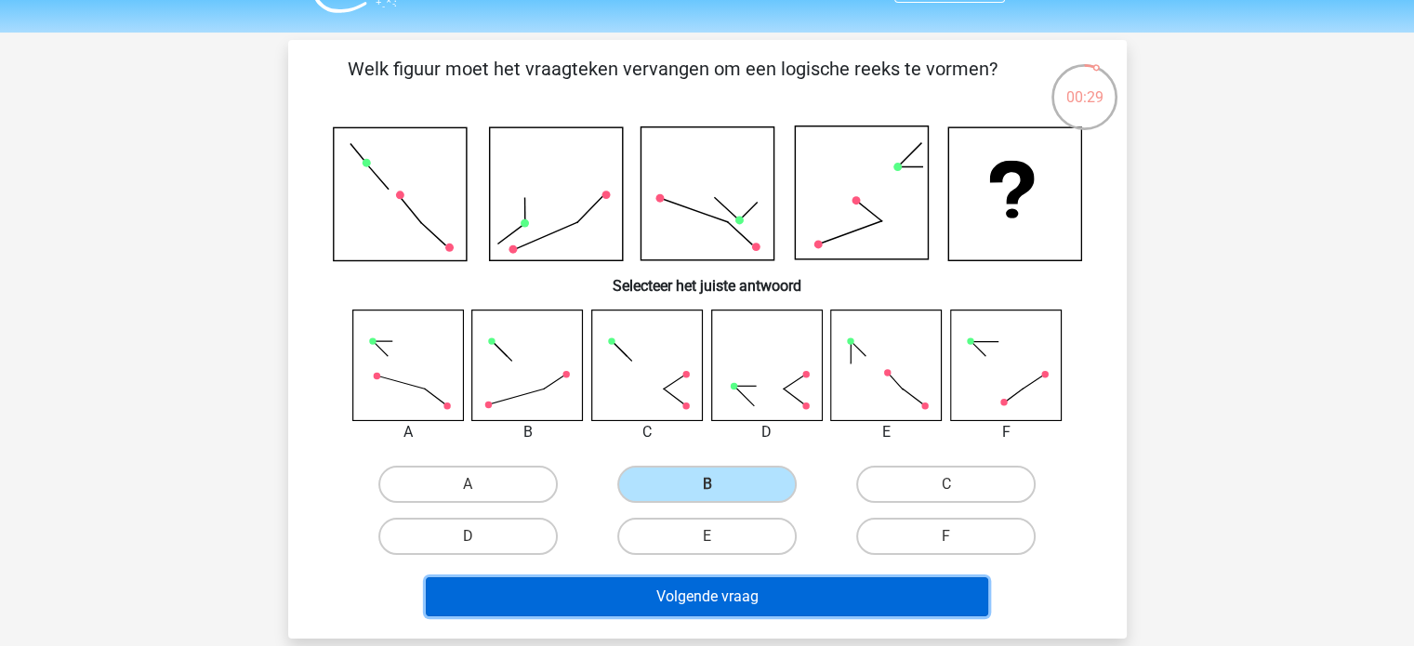
click at [692, 599] on button "Volgende vraag" at bounding box center [707, 596] width 562 height 39
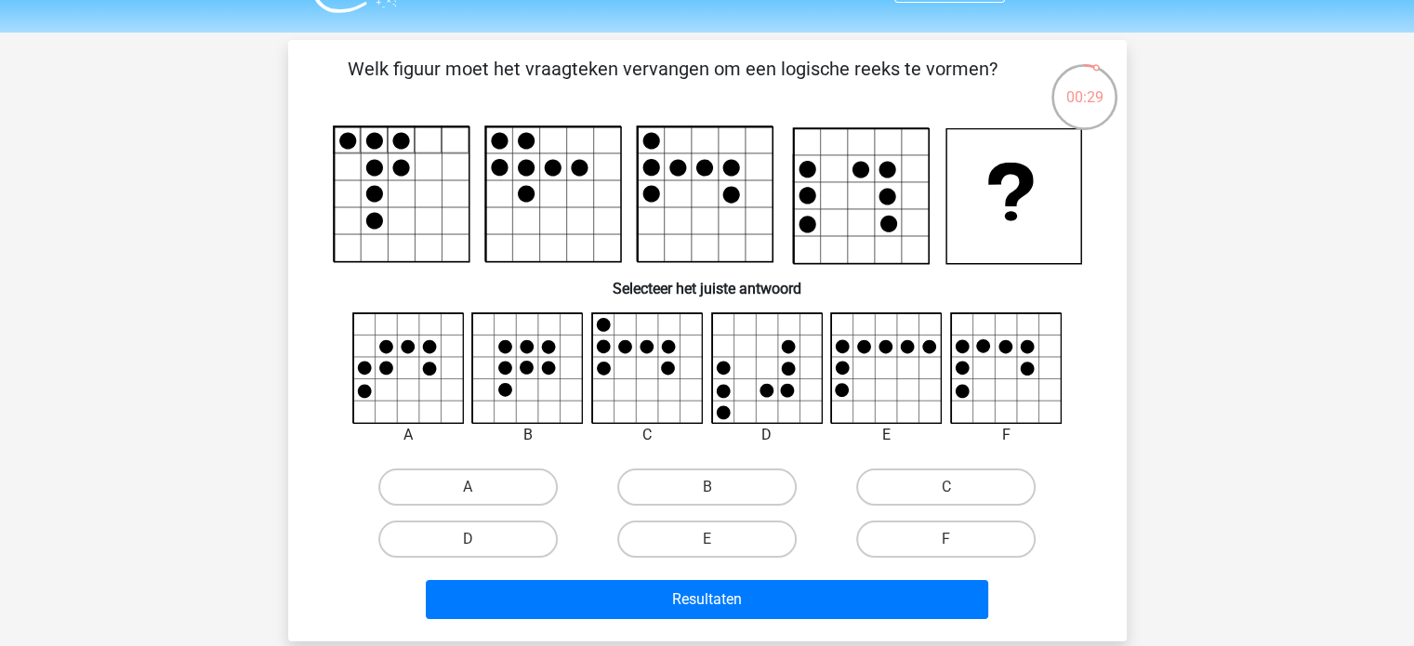
scroll to position [86, 0]
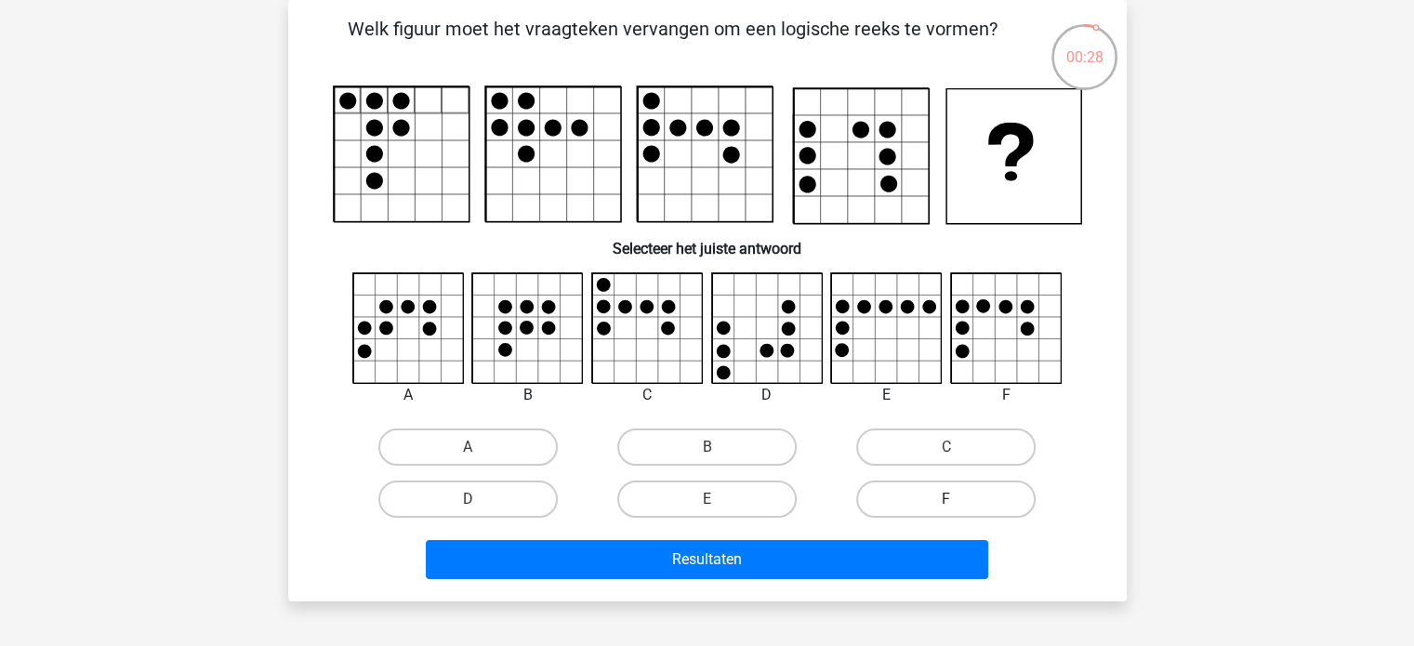
click at [915, 504] on label "F" at bounding box center [945, 499] width 179 height 37
click at [946, 504] on input "F" at bounding box center [952, 505] width 12 height 12
radio input "true"
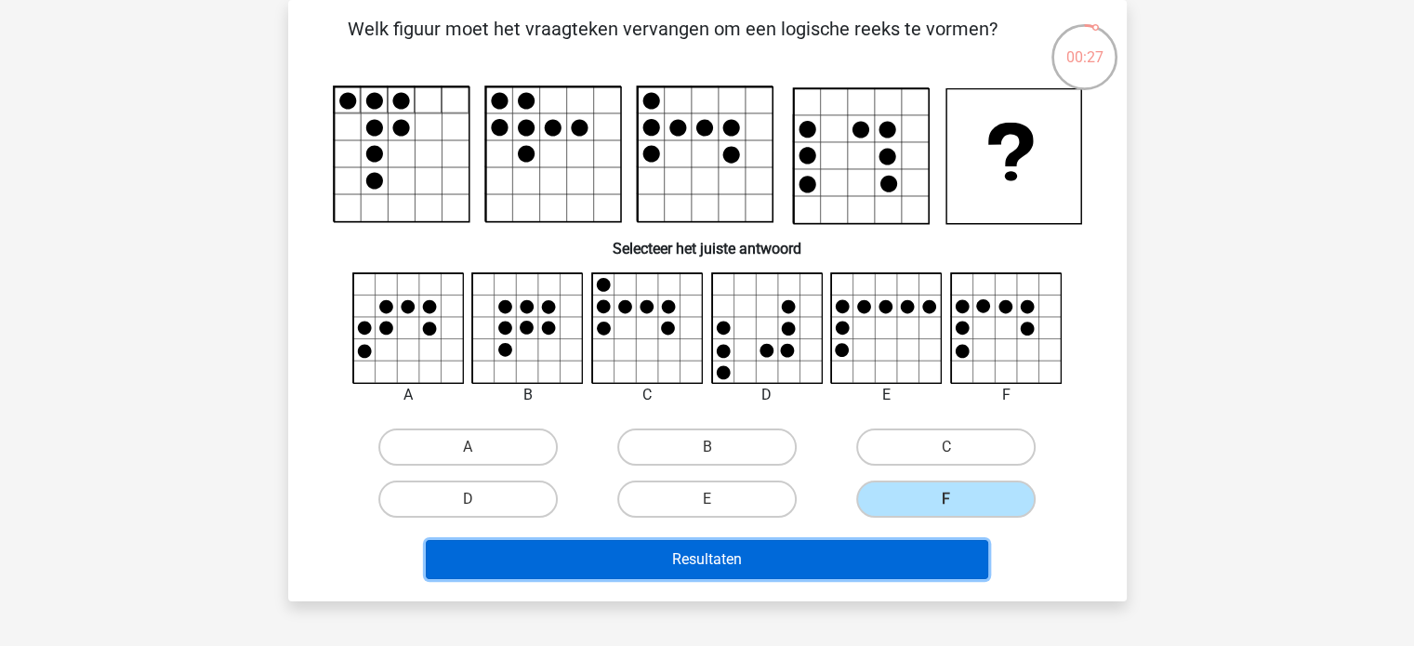
click at [873, 548] on button "Resultaten" at bounding box center [707, 559] width 562 height 39
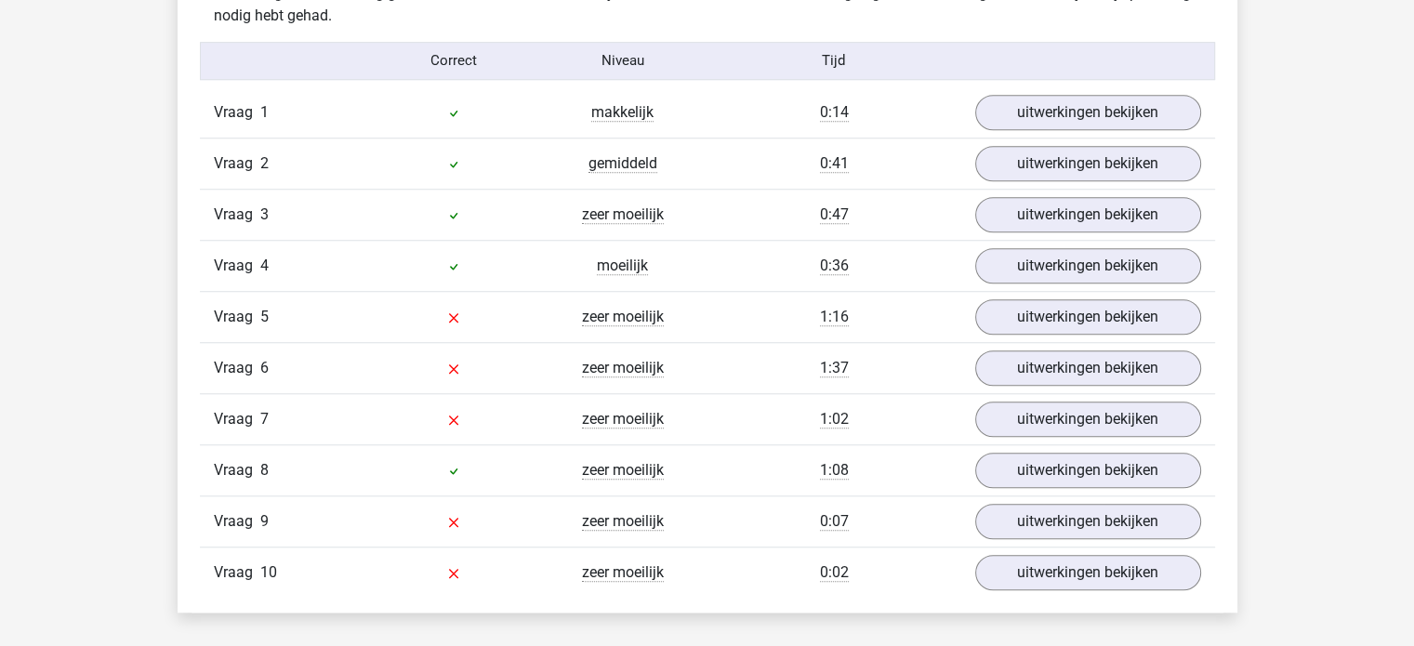
scroll to position [1516, 0]
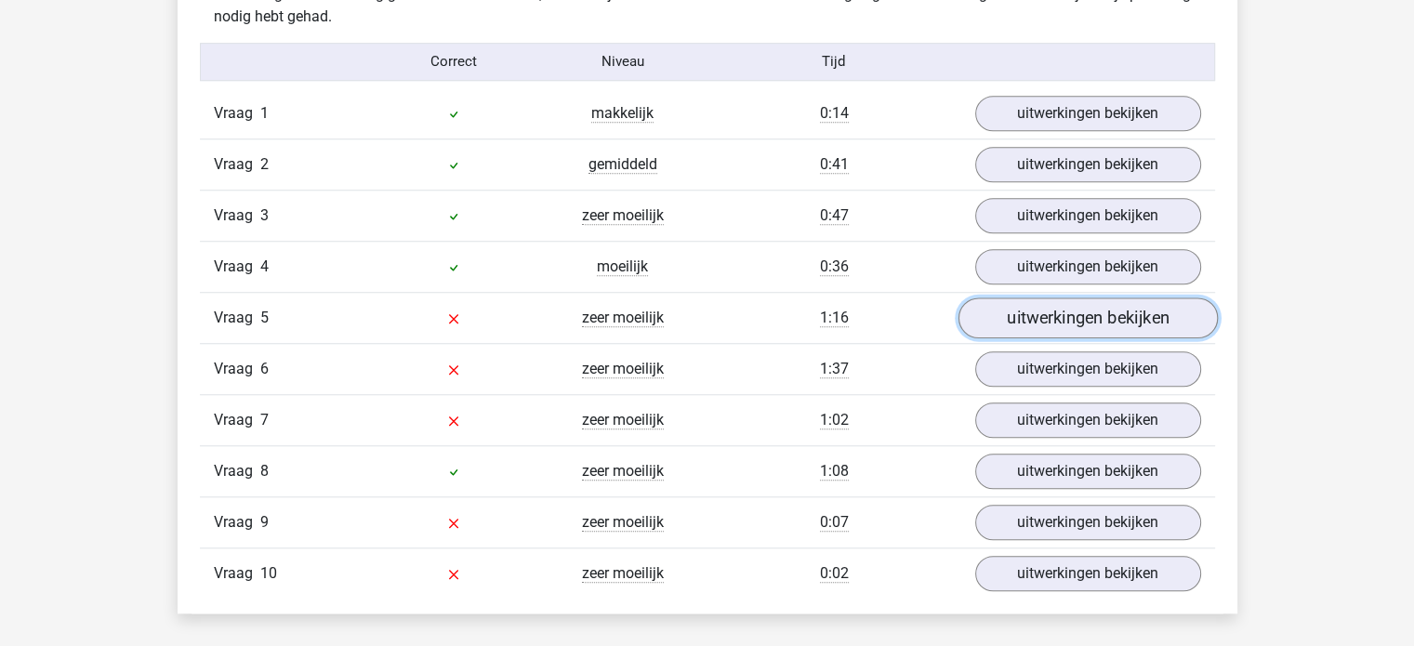
click at [1066, 322] on link "uitwerkingen bekijken" at bounding box center [1086, 317] width 259 height 41
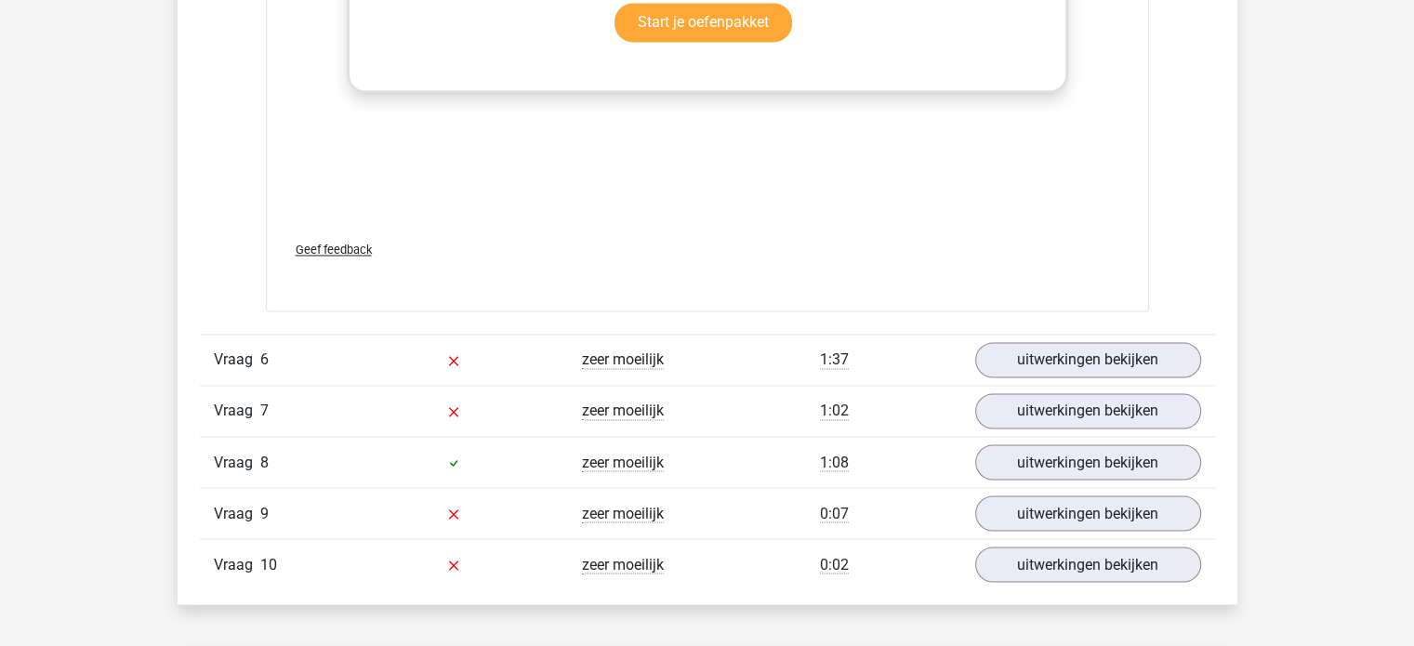
scroll to position [3153, 0]
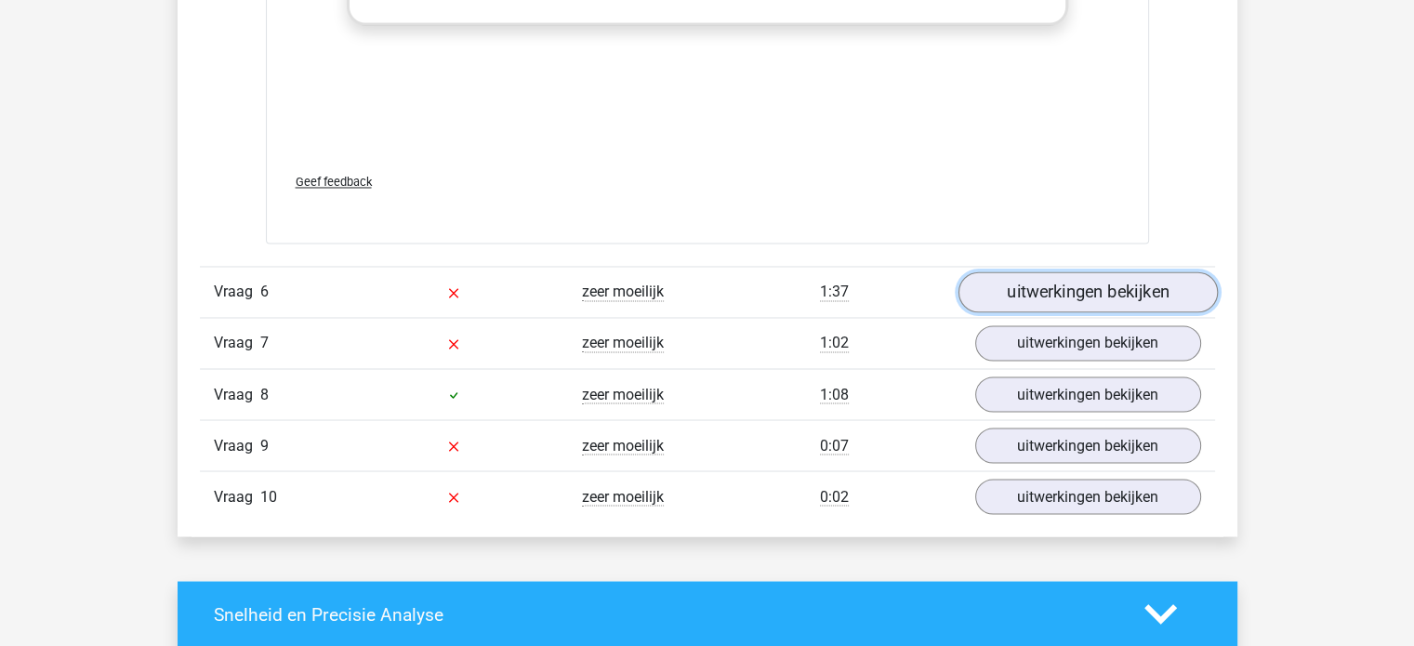
click at [1035, 271] on link "uitwerkingen bekijken" at bounding box center [1086, 291] width 259 height 41
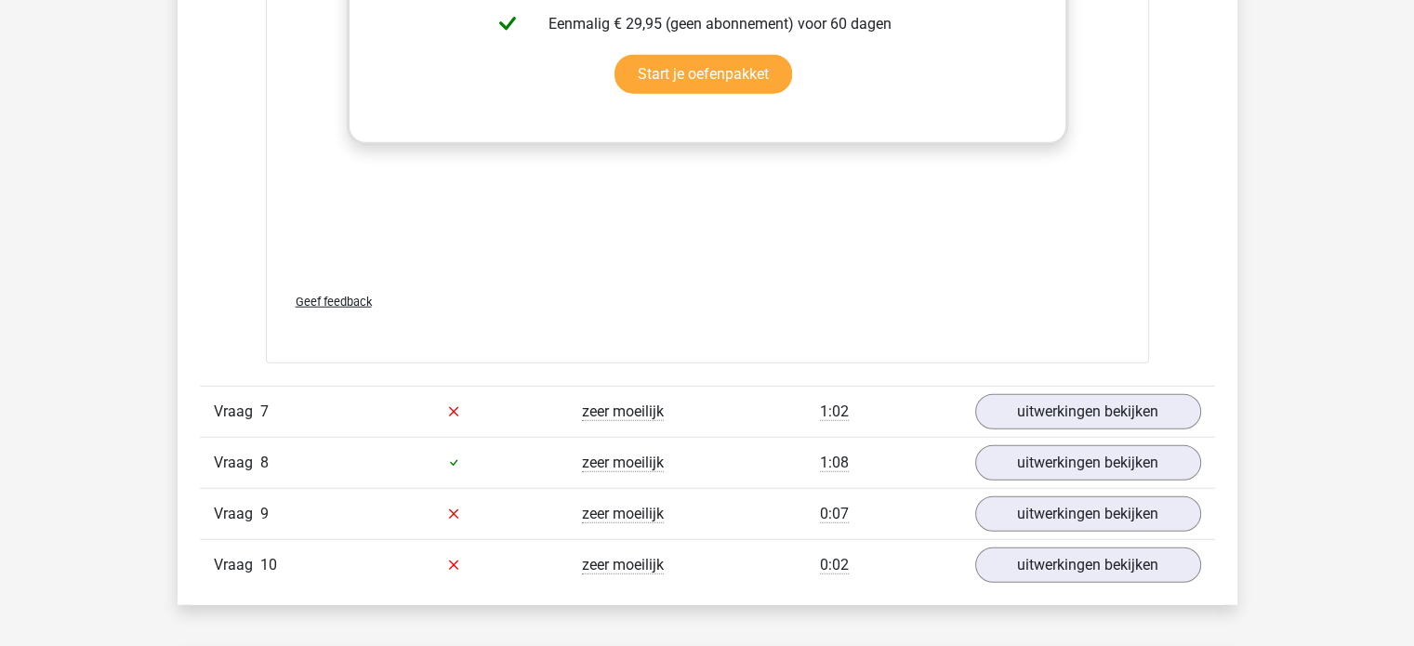
scroll to position [4646, 0]
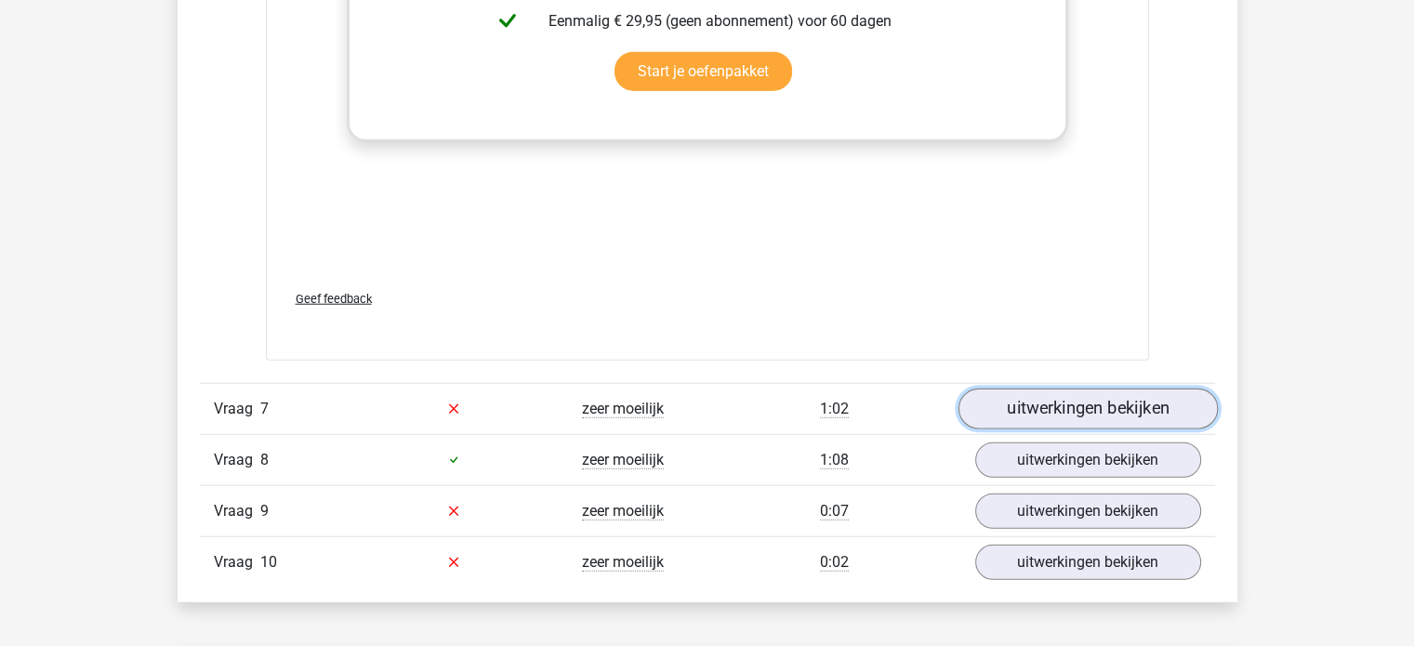
click at [1056, 399] on link "uitwerkingen bekijken" at bounding box center [1086, 409] width 259 height 41
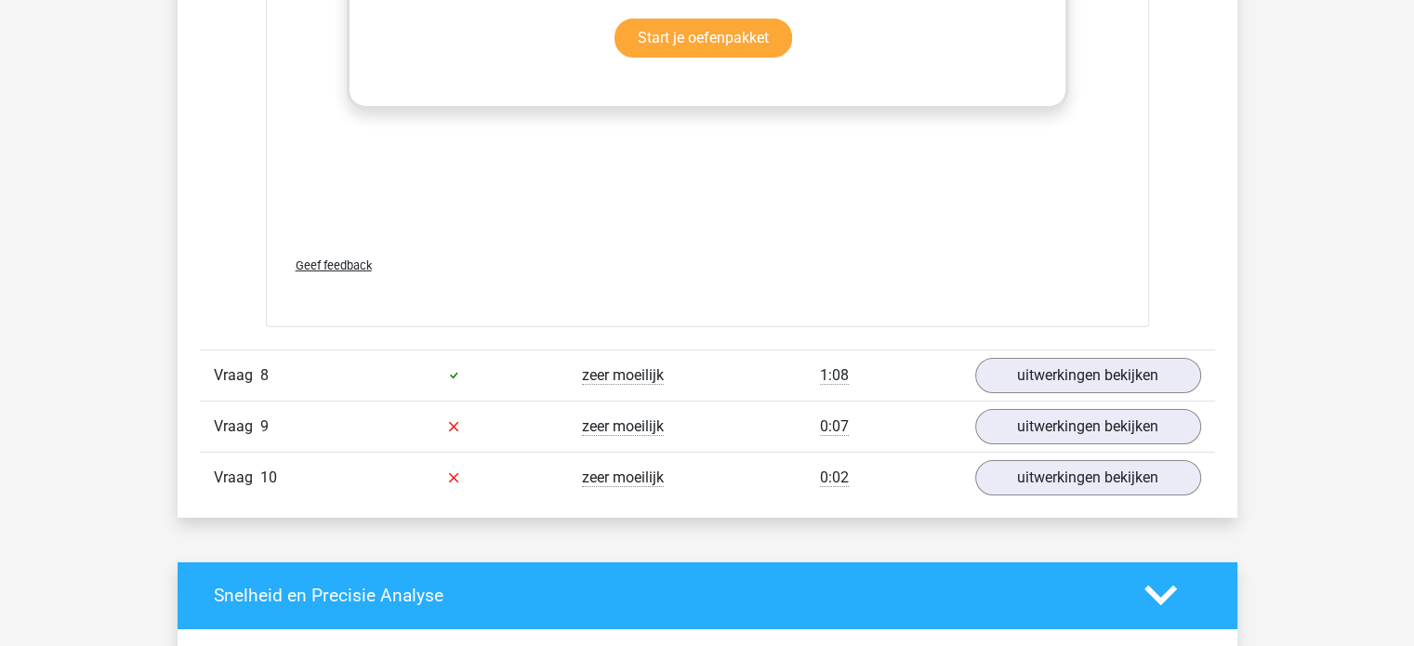
scroll to position [6487, 0]
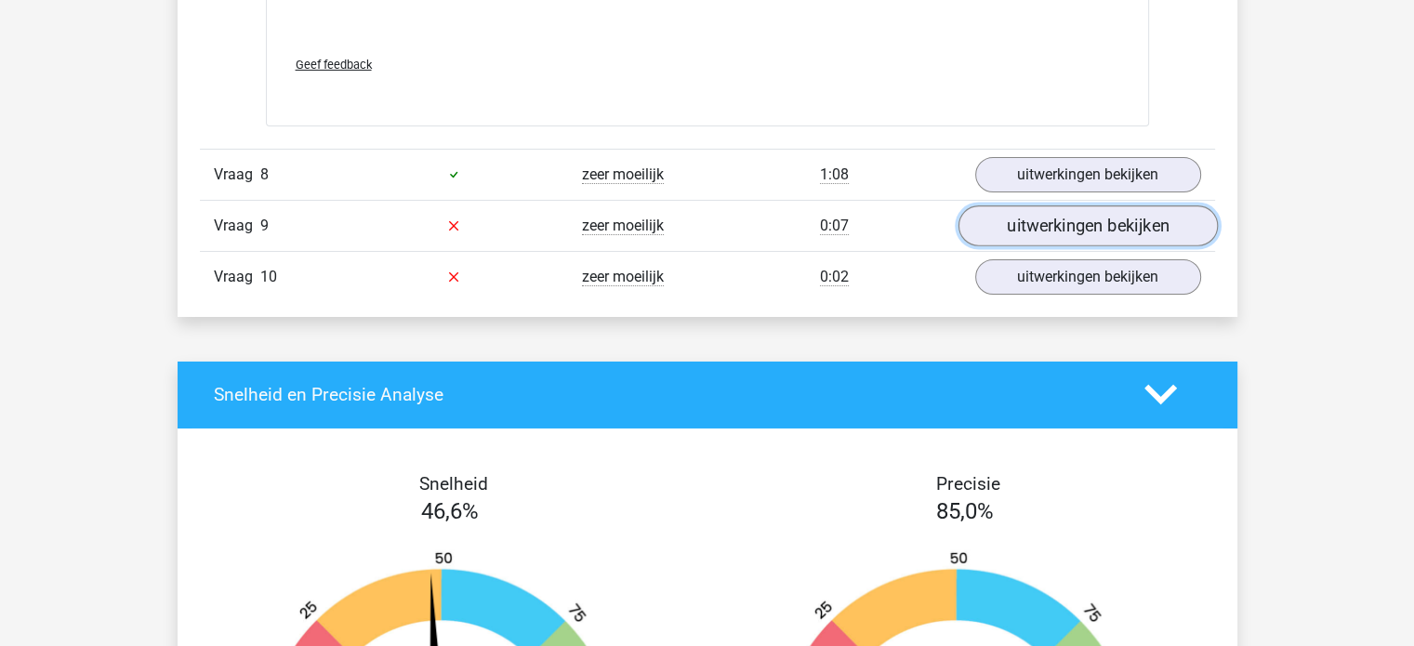
click at [1052, 209] on link "uitwerkingen bekijken" at bounding box center [1086, 225] width 259 height 41
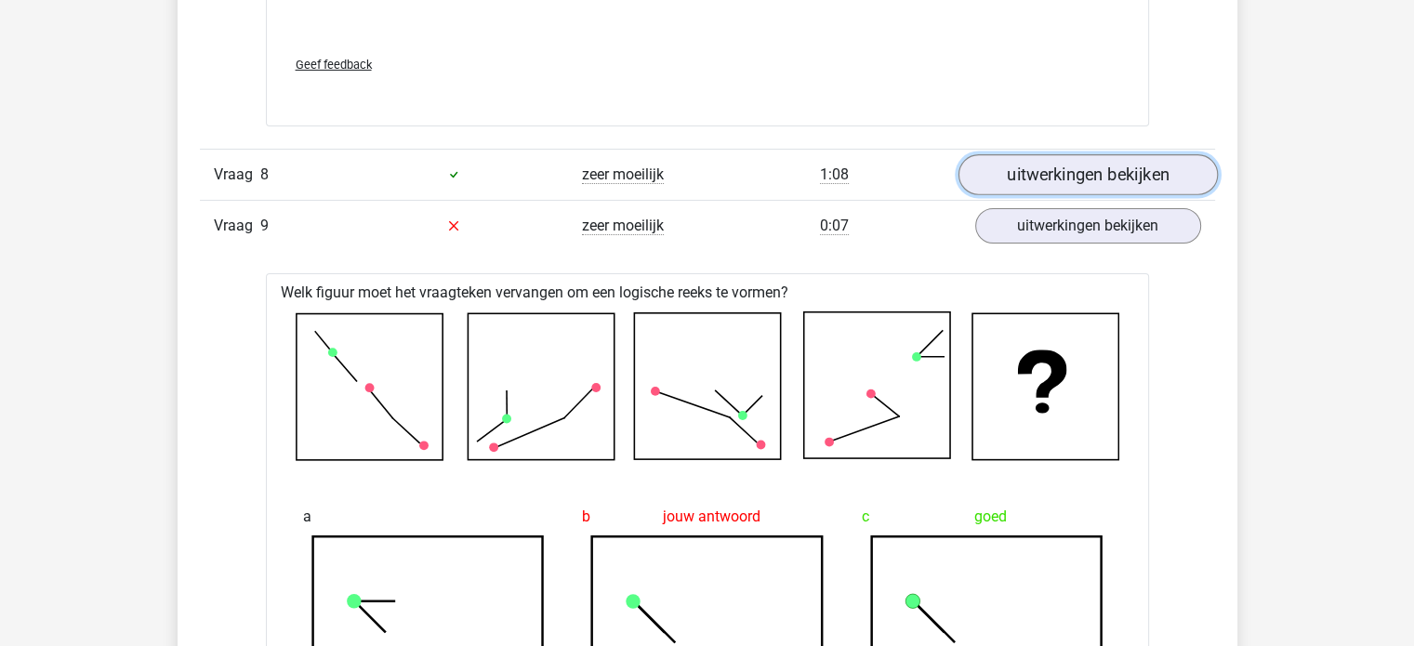
click at [1056, 177] on link "uitwerkingen bekijken" at bounding box center [1086, 174] width 259 height 41
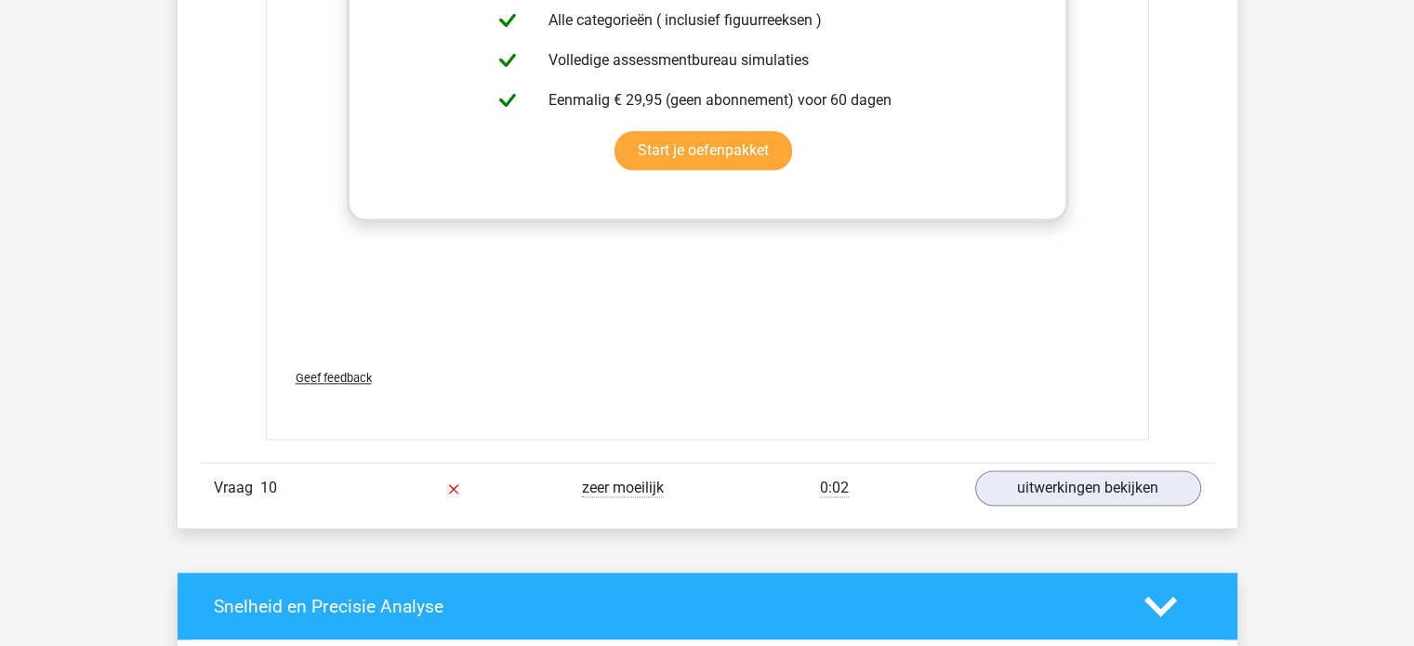
scroll to position [9561, 0]
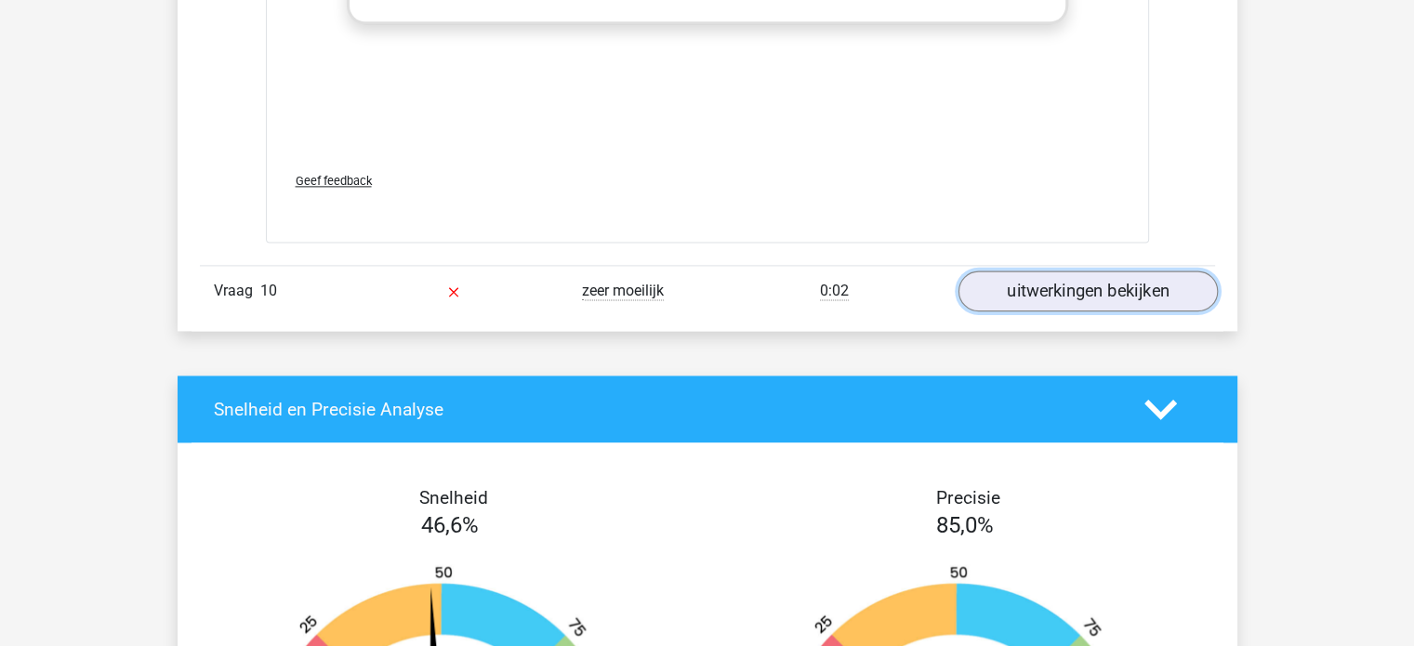
click at [1060, 283] on link "uitwerkingen bekijken" at bounding box center [1086, 290] width 259 height 41
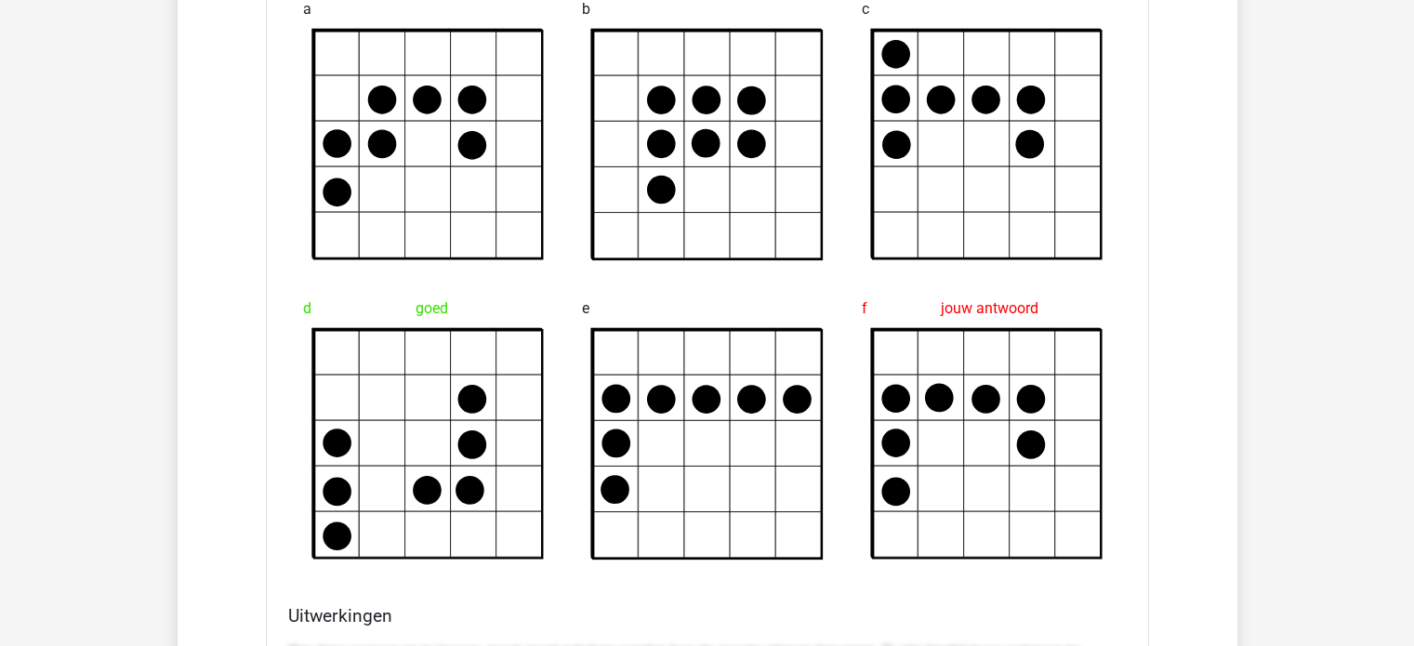
scroll to position [10138, 0]
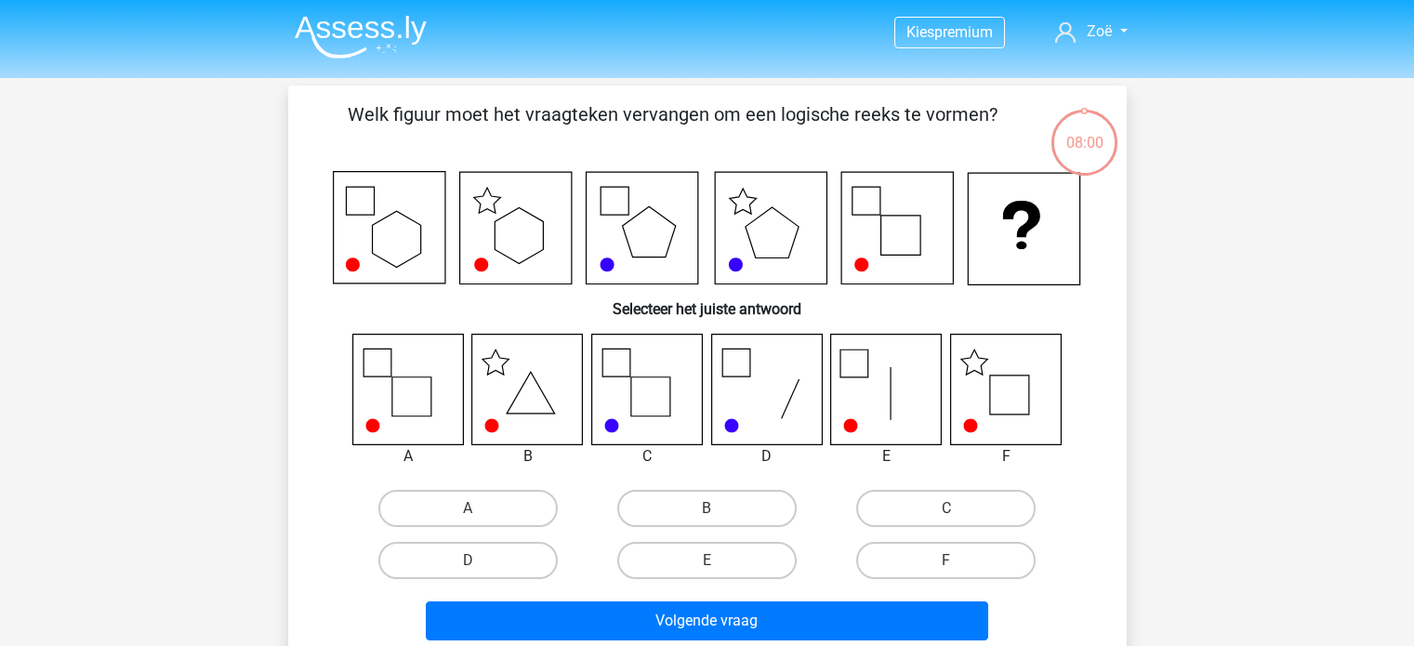
scroll to position [86, 0]
